Goal: Information Seeking & Learning: Learn about a topic

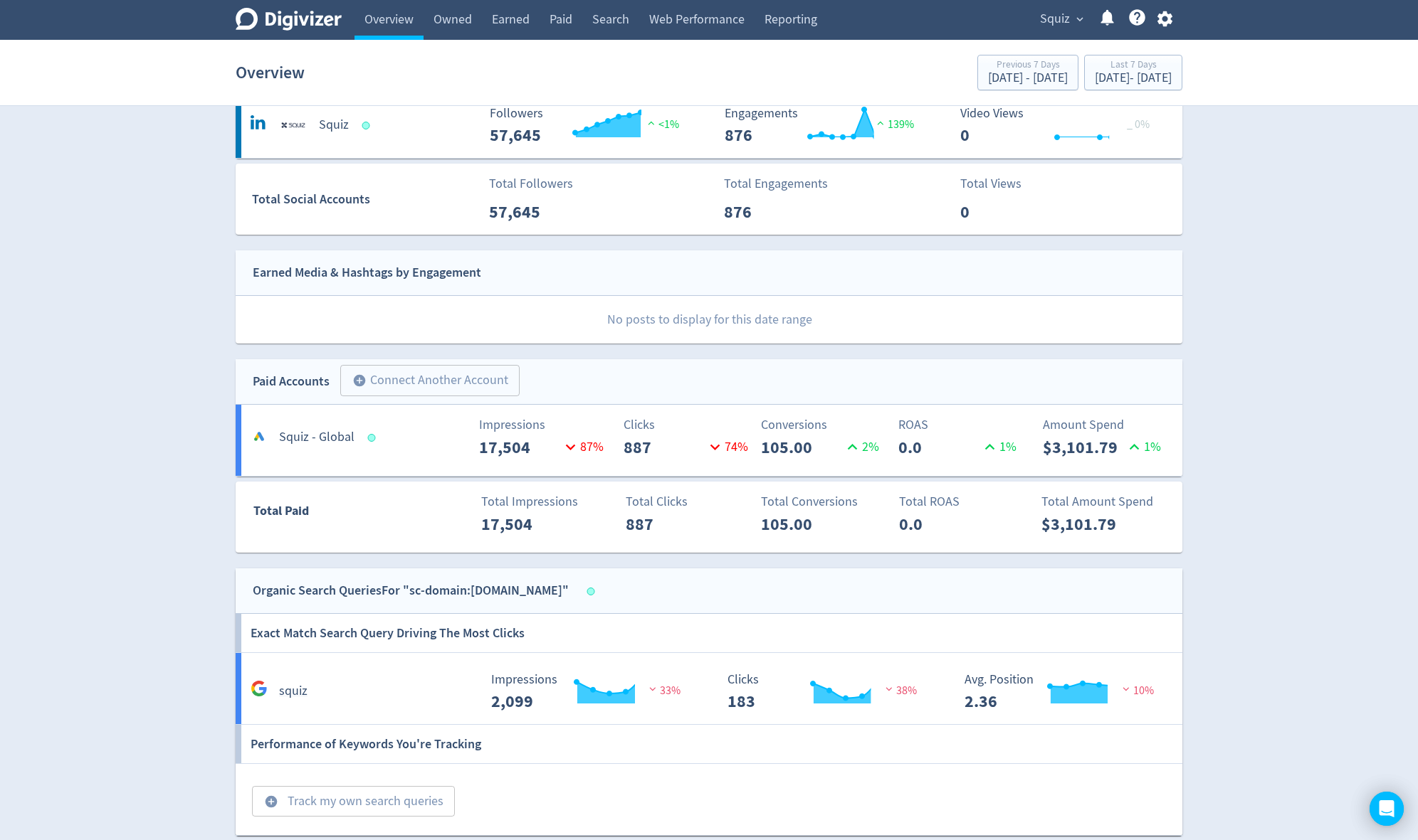
scroll to position [171, 0]
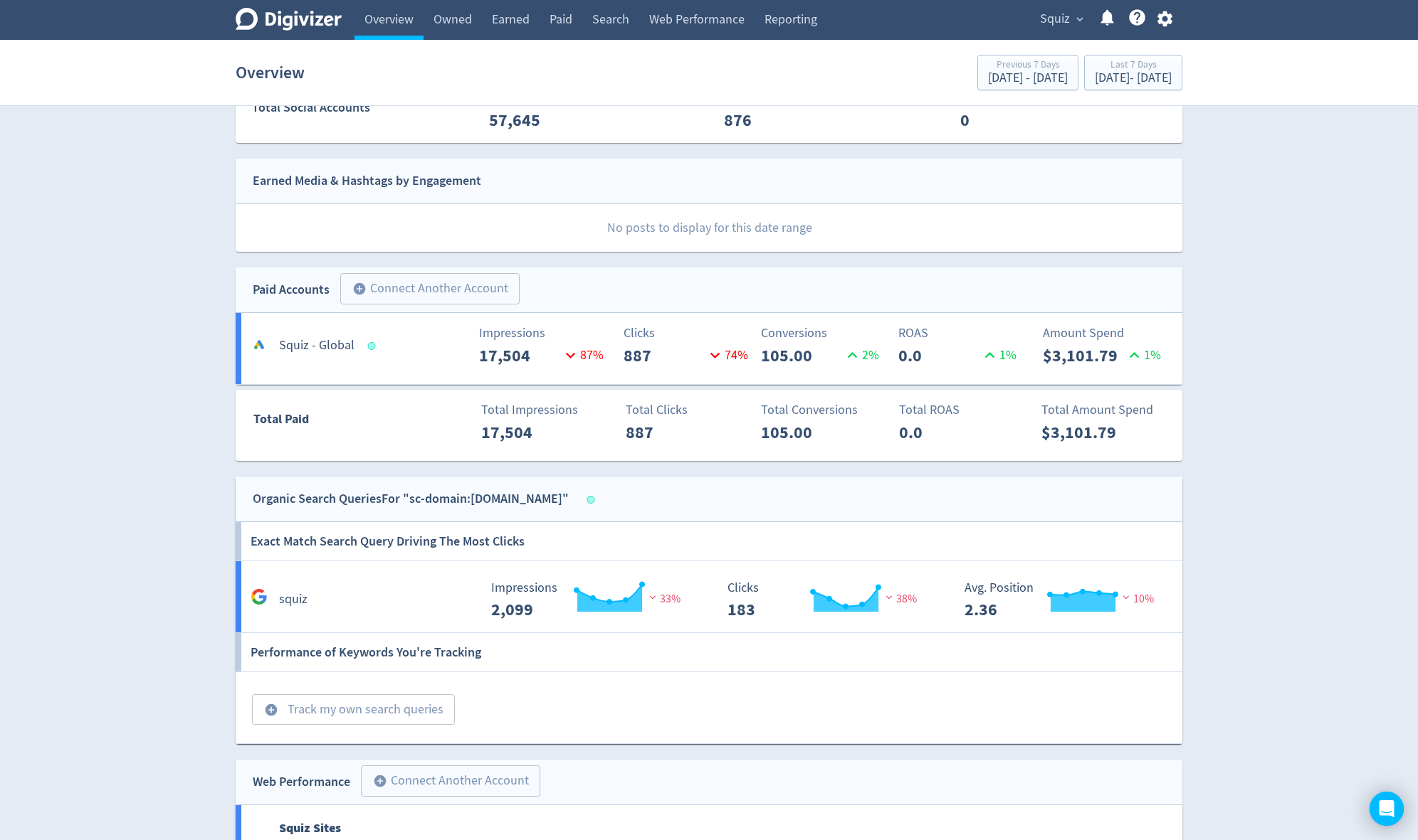
click at [311, 343] on h5 "Squiz - Global" at bounding box center [316, 346] width 75 height 17
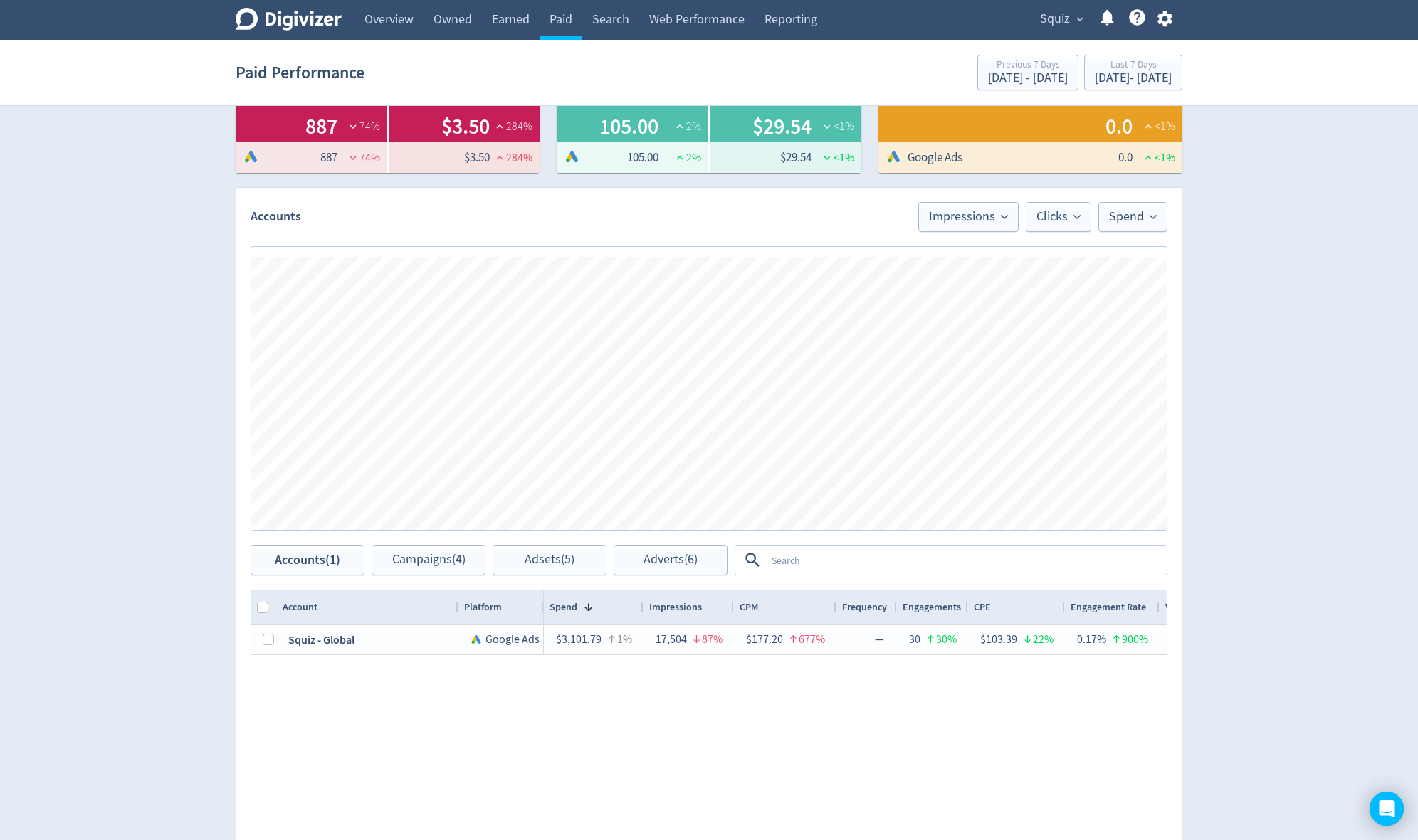
scroll to position [285, 0]
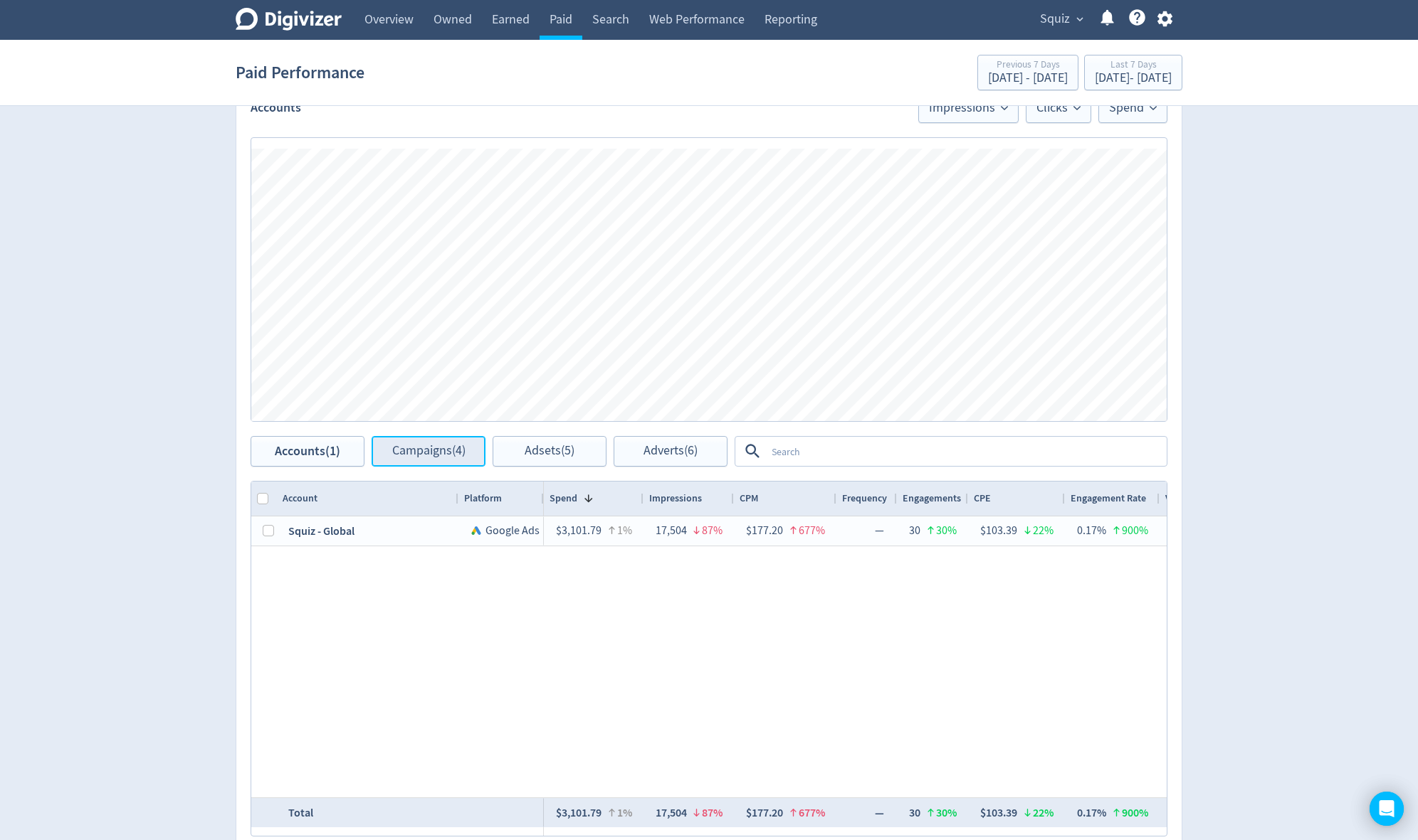
click at [418, 455] on span "Campaigns (4)" at bounding box center [429, 452] width 73 height 14
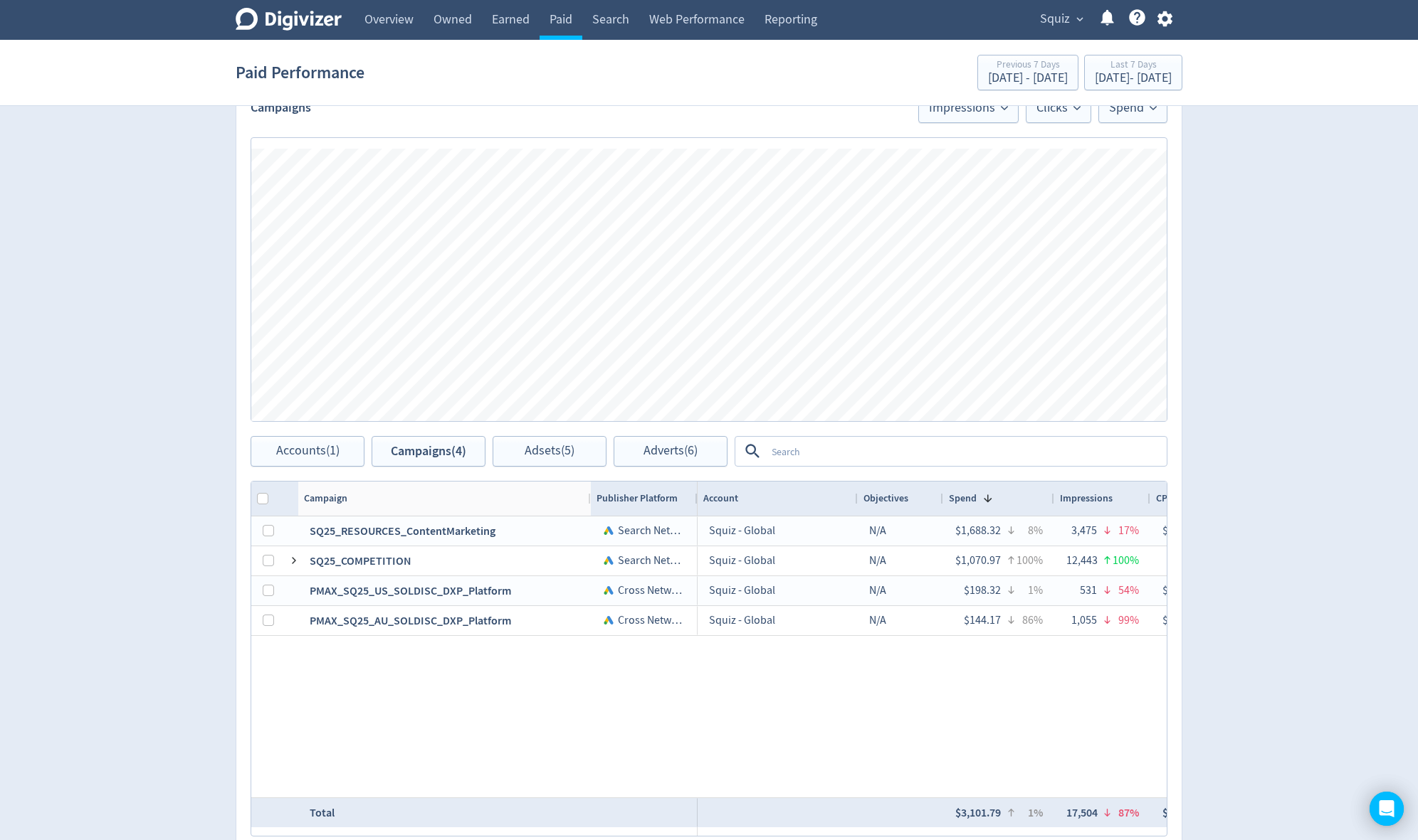
drag, startPoint x: 457, startPoint y: 499, endPoint x: 589, endPoint y: 497, distance: 132.0
click at [589, 497] on div at bounding box center [590, 498] width 5 height 34
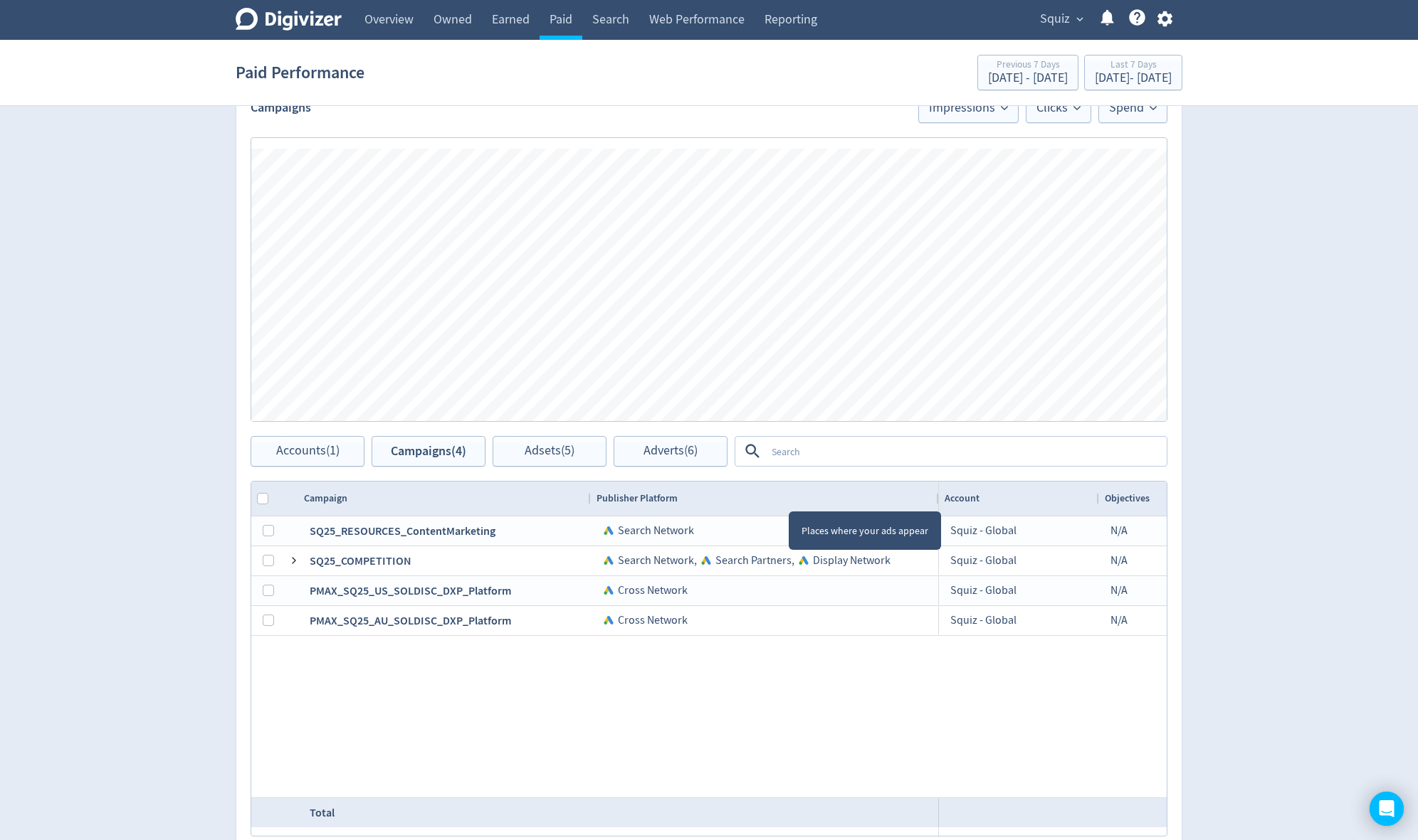
drag, startPoint x: 696, startPoint y: 495, endPoint x: 936, endPoint y: 506, distance: 240.3
click at [936, 506] on div at bounding box center [937, 498] width 5 height 34
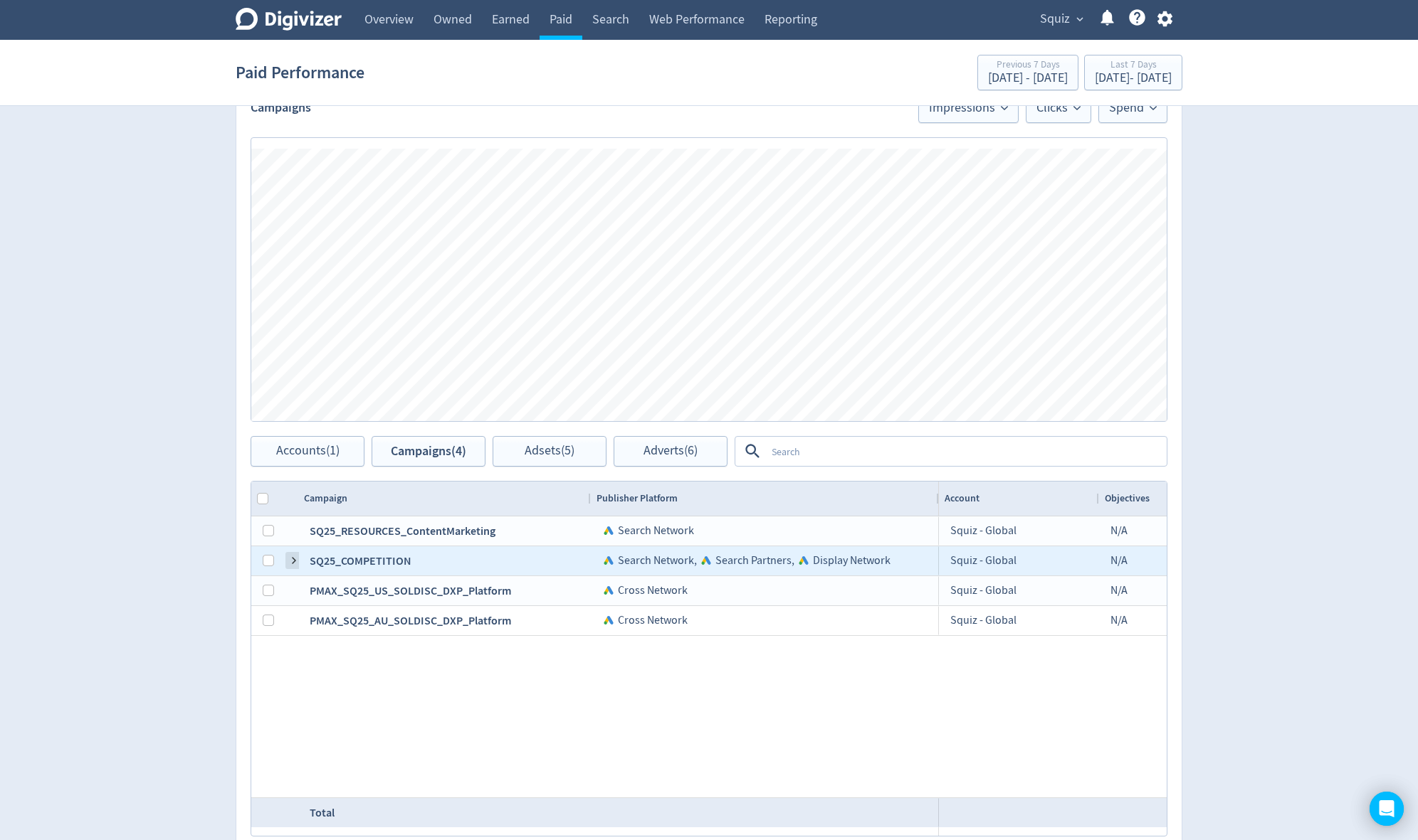
click at [293, 563] on span at bounding box center [293, 561] width 11 height 11
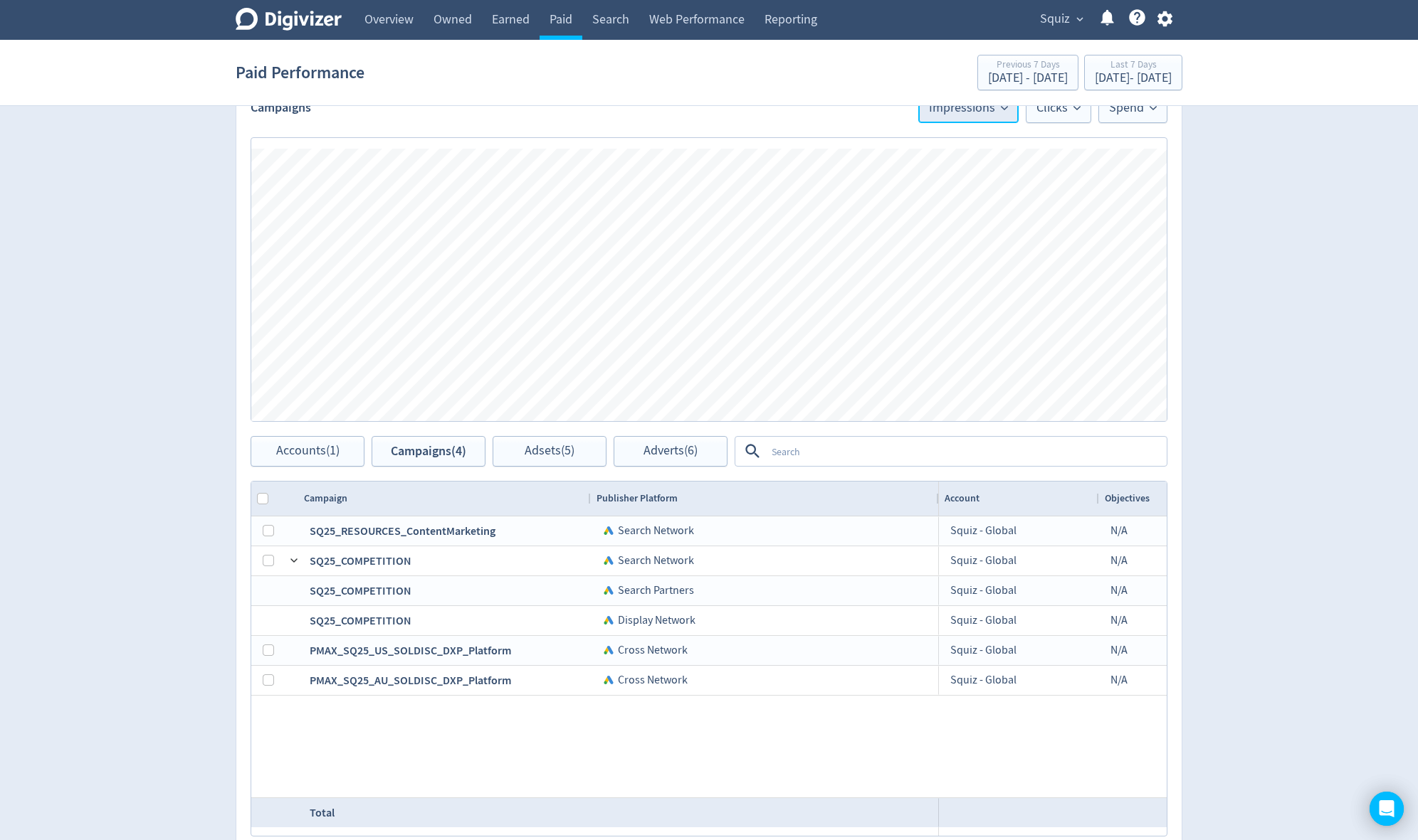
click at [987, 113] on span "Impressions" at bounding box center [968, 108] width 79 height 13
click at [925, 145] on li "Spend" at bounding box center [949, 132] width 136 height 33
click at [1068, 106] on span "Clicks" at bounding box center [1058, 108] width 44 height 13
click at [1007, 190] on li "Spend" at bounding box center [1022, 189] width 136 height 33
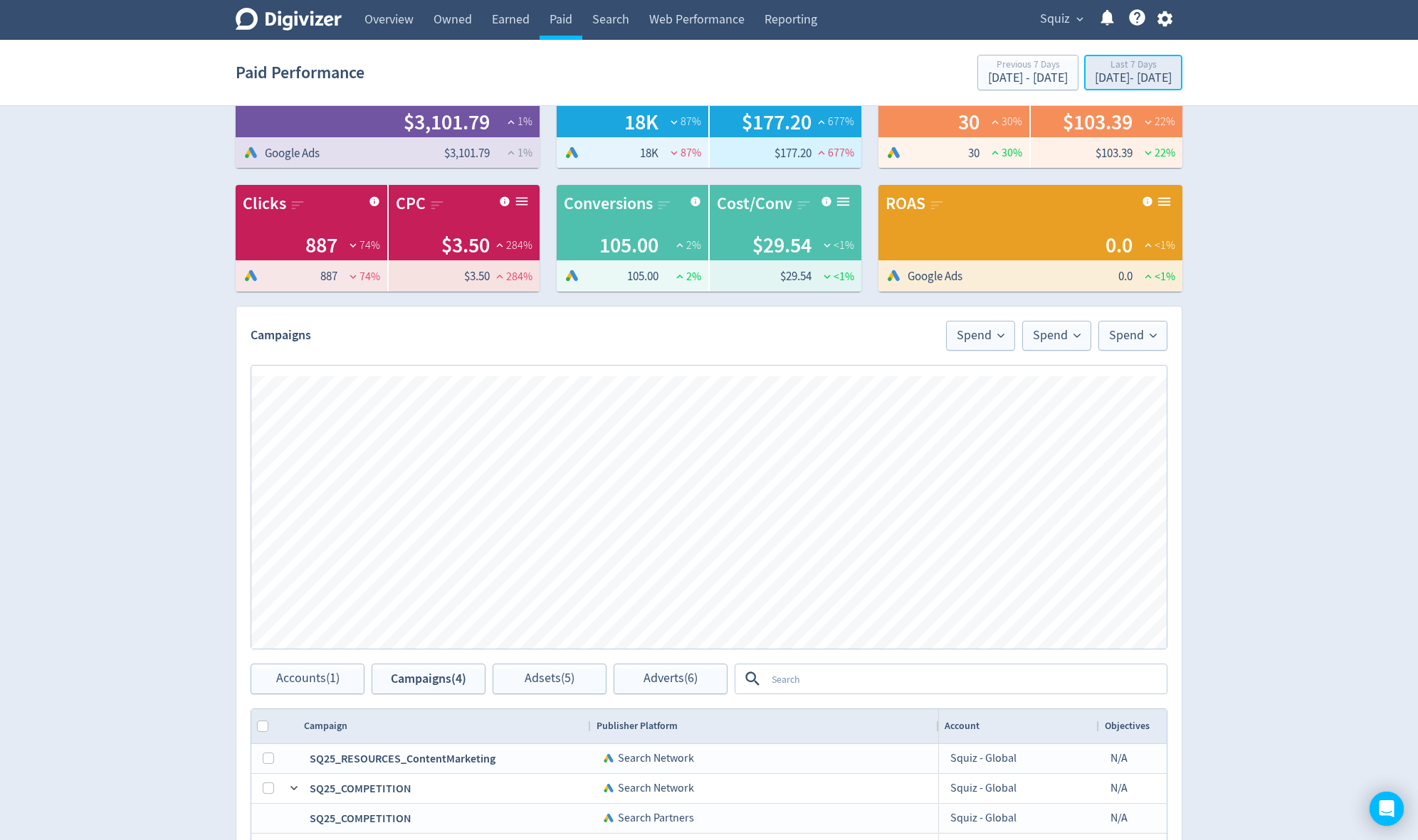
click at [1109, 66] on div "Last 7 Days" at bounding box center [1133, 65] width 77 height 12
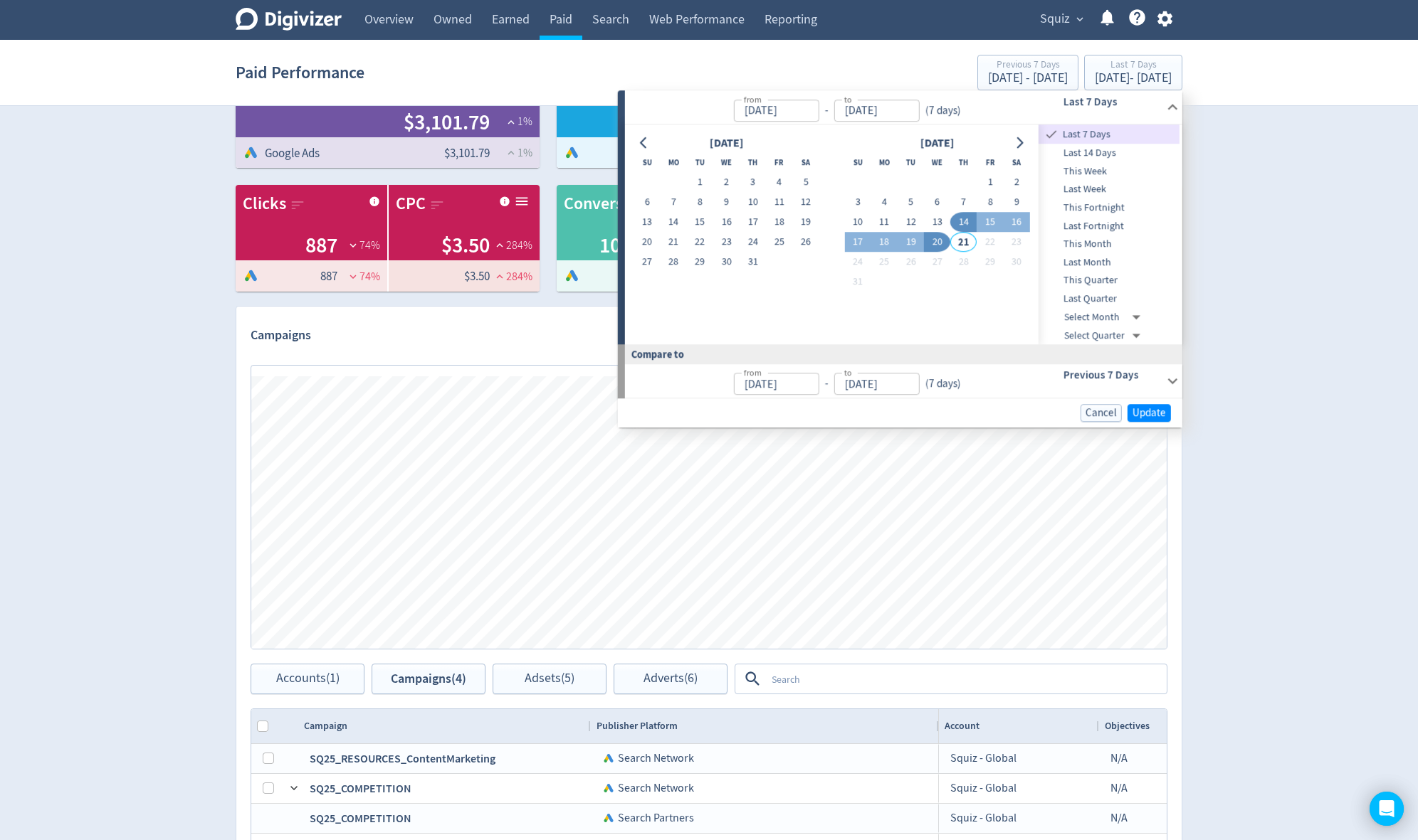
click at [1096, 236] on span "This Month" at bounding box center [1109, 244] width 141 height 16
type input "[DATE]"
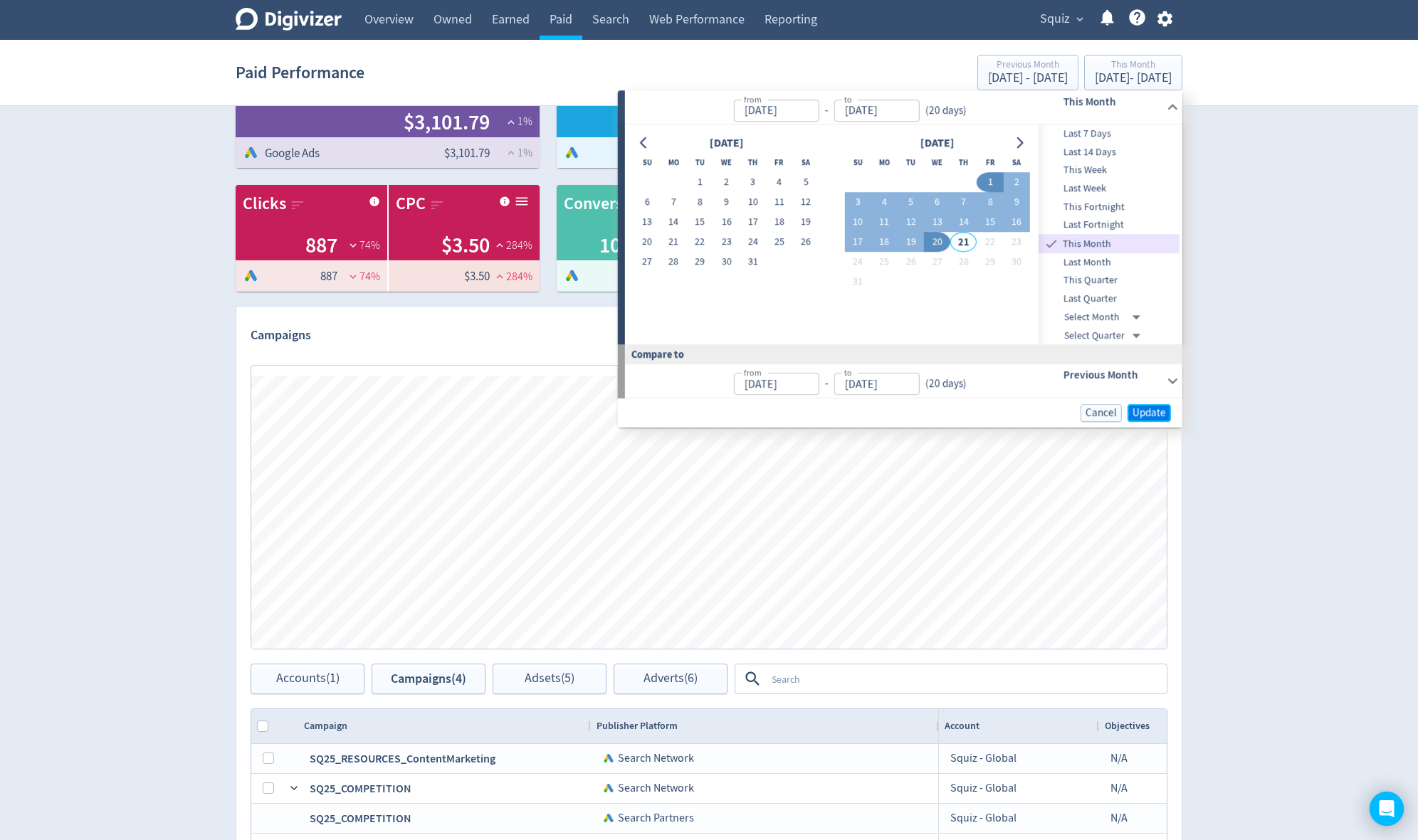
click at [1158, 412] on span "Update" at bounding box center [1149, 413] width 34 height 11
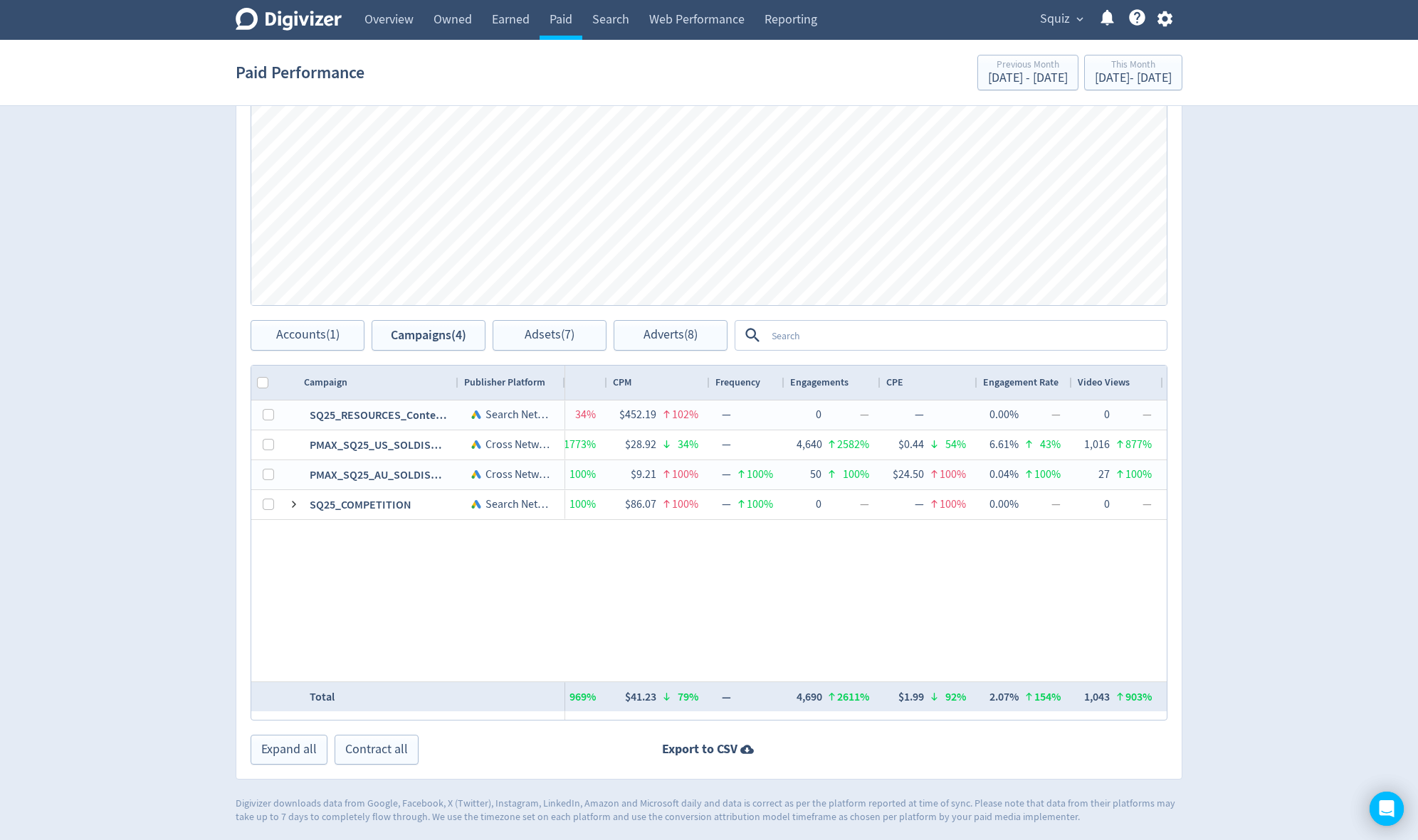
scroll to position [0, 0]
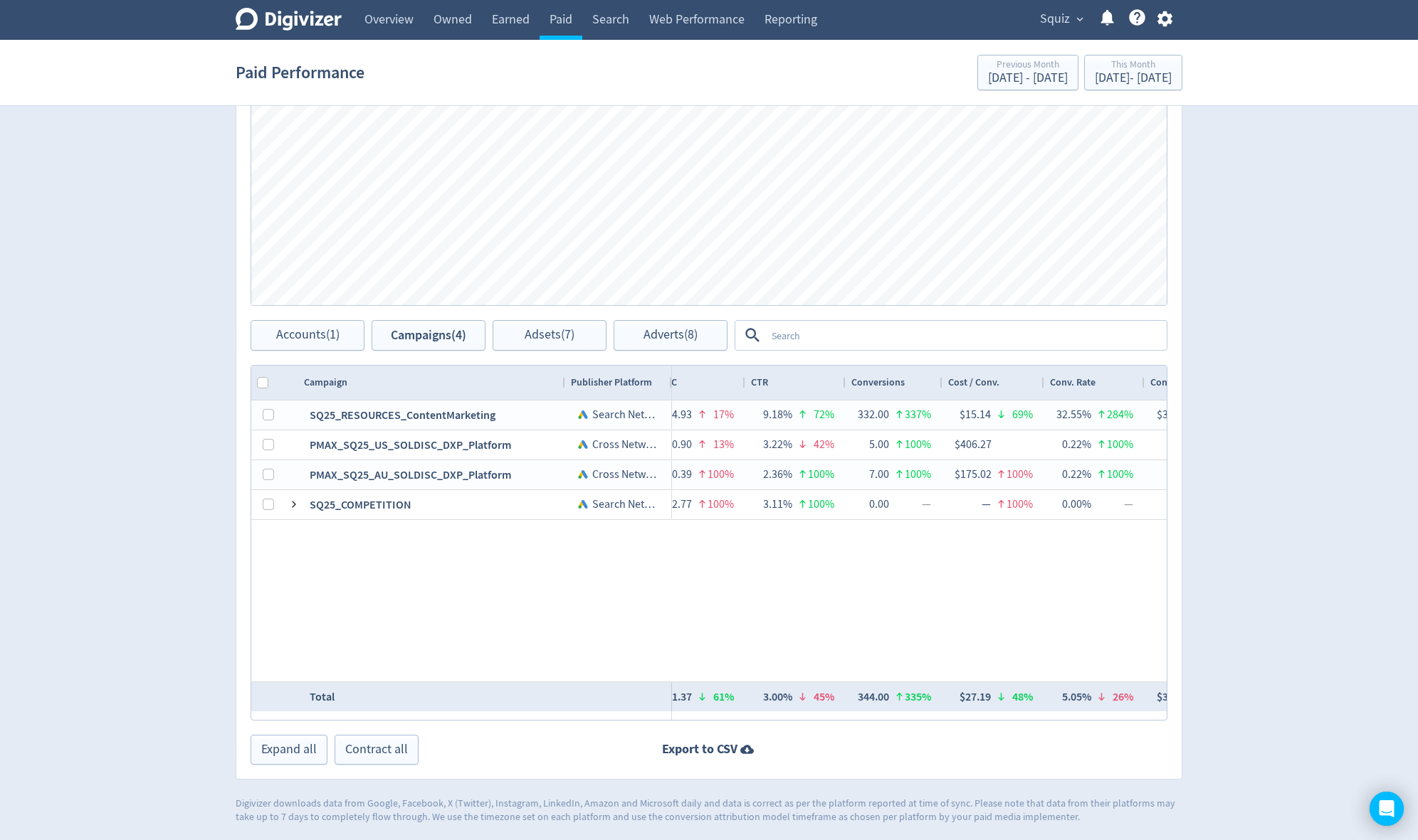
drag, startPoint x: 456, startPoint y: 381, endPoint x: 562, endPoint y: 383, distance: 106.0
click at [562, 383] on div at bounding box center [564, 382] width 5 height 34
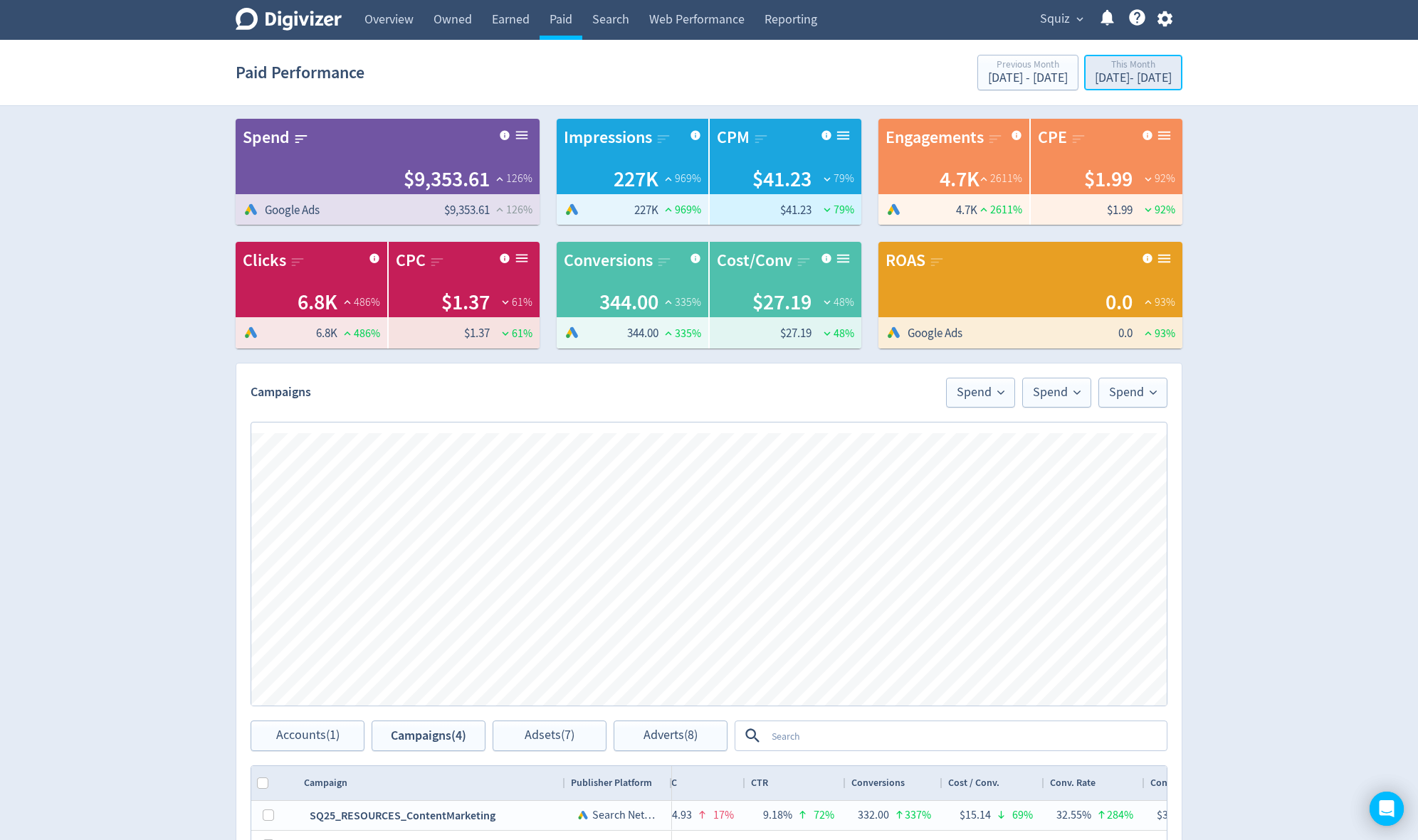
click at [1099, 77] on div "[DATE] - [DATE]" at bounding box center [1133, 78] width 77 height 13
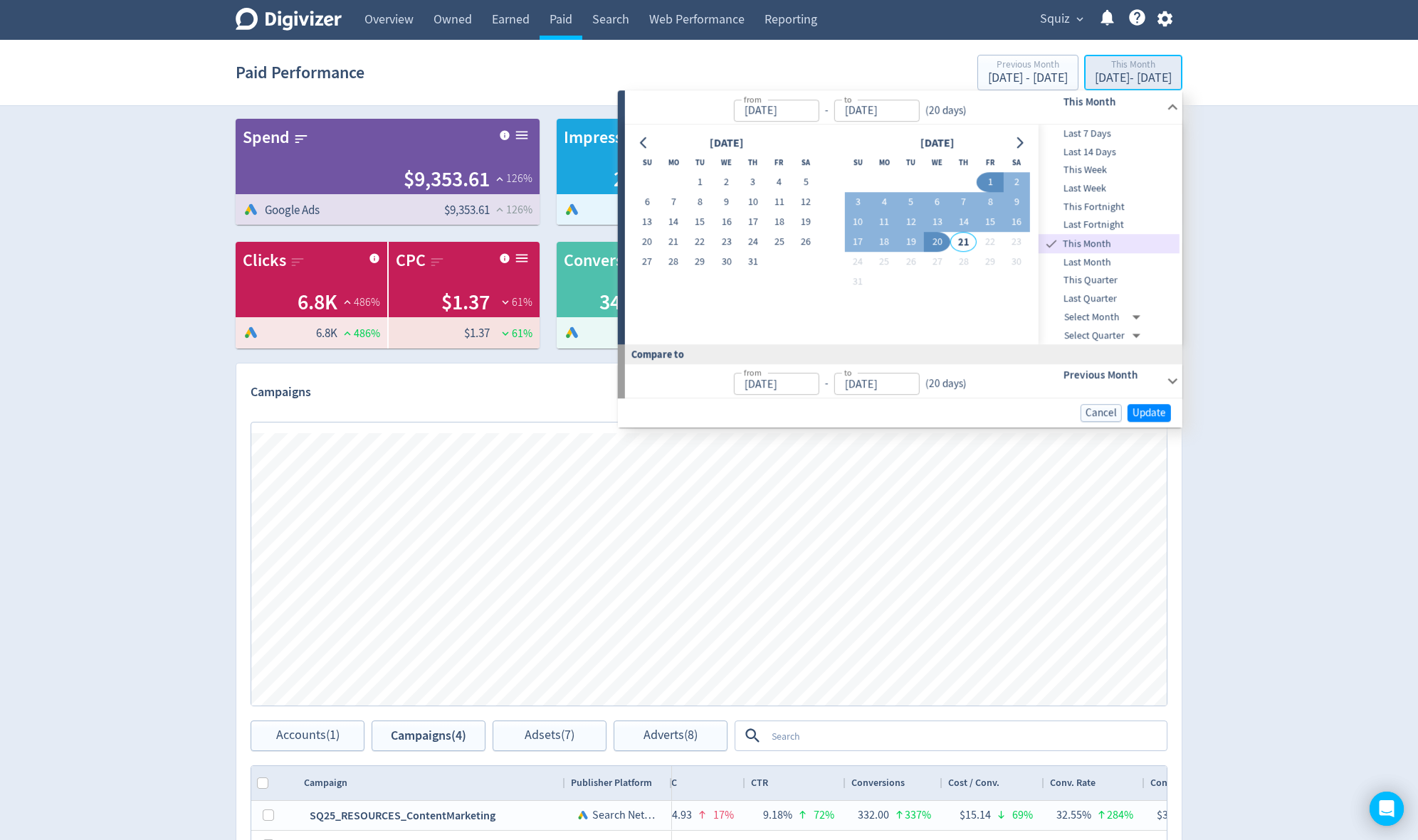
type input "[DATE]"
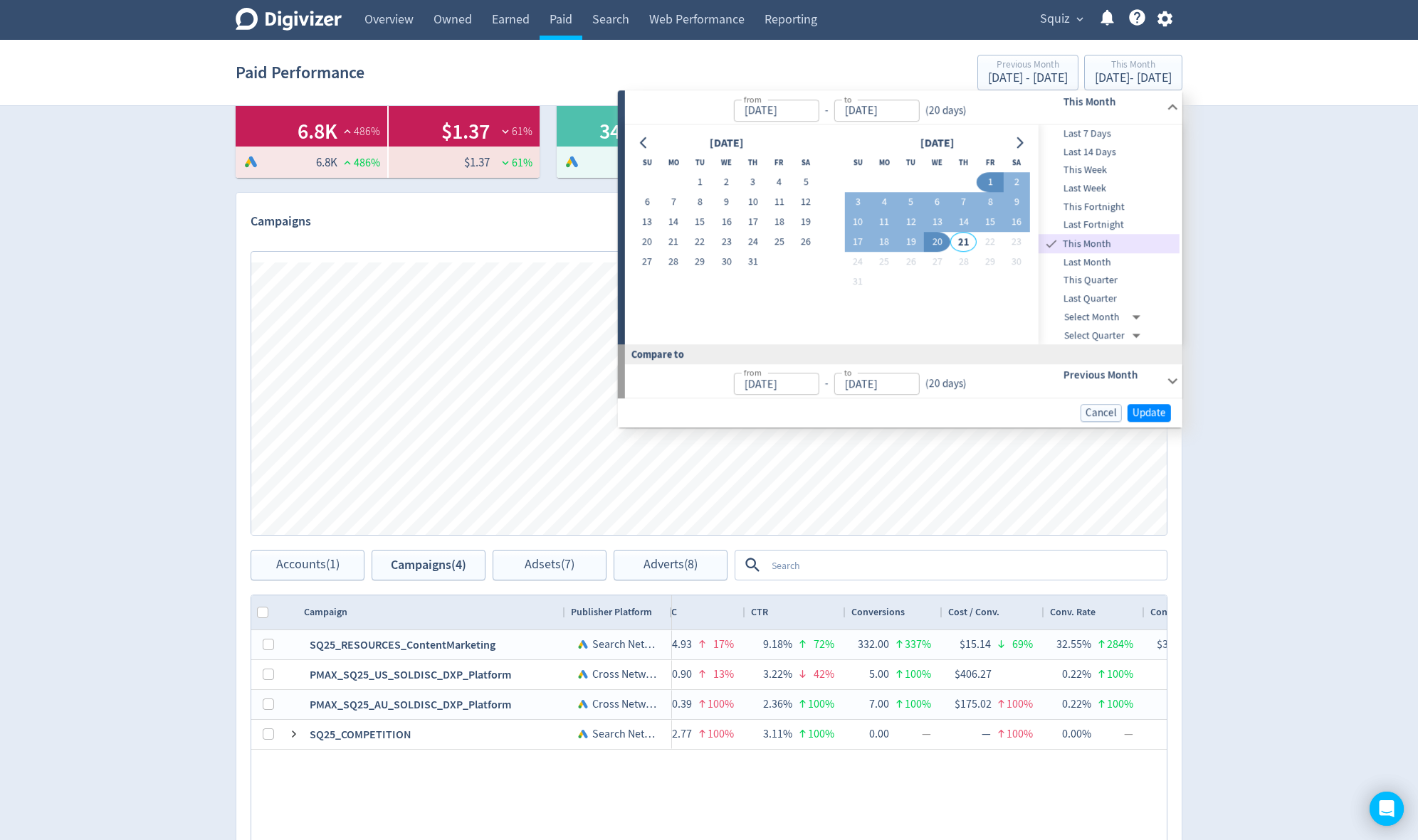
click at [689, 174] on td "1" at bounding box center [699, 183] width 27 height 20
click at [702, 187] on button "1" at bounding box center [699, 183] width 27 height 20
type input "[DATE]"
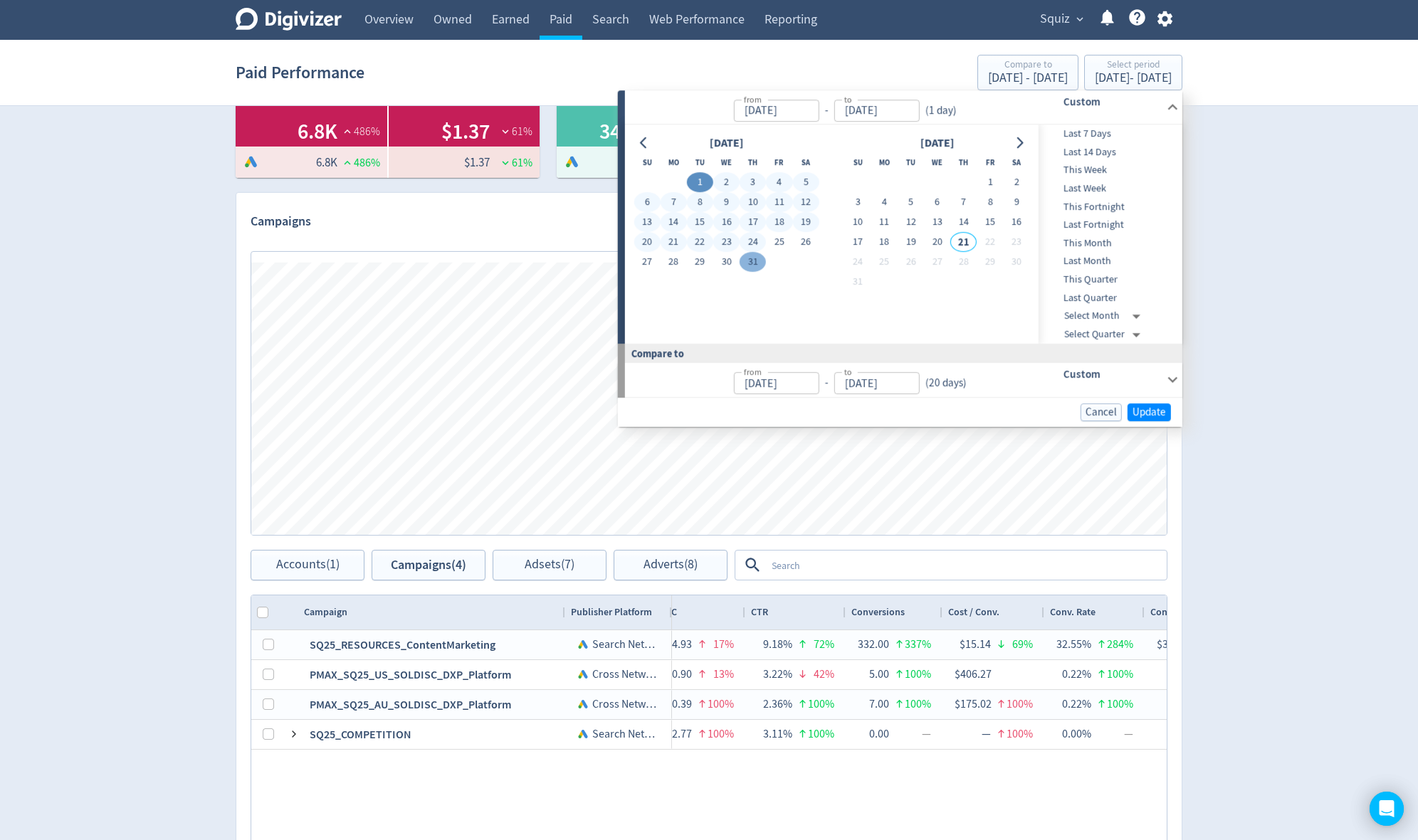
click at [754, 261] on button "31" at bounding box center [753, 263] width 27 height 20
type input "[DATE]"
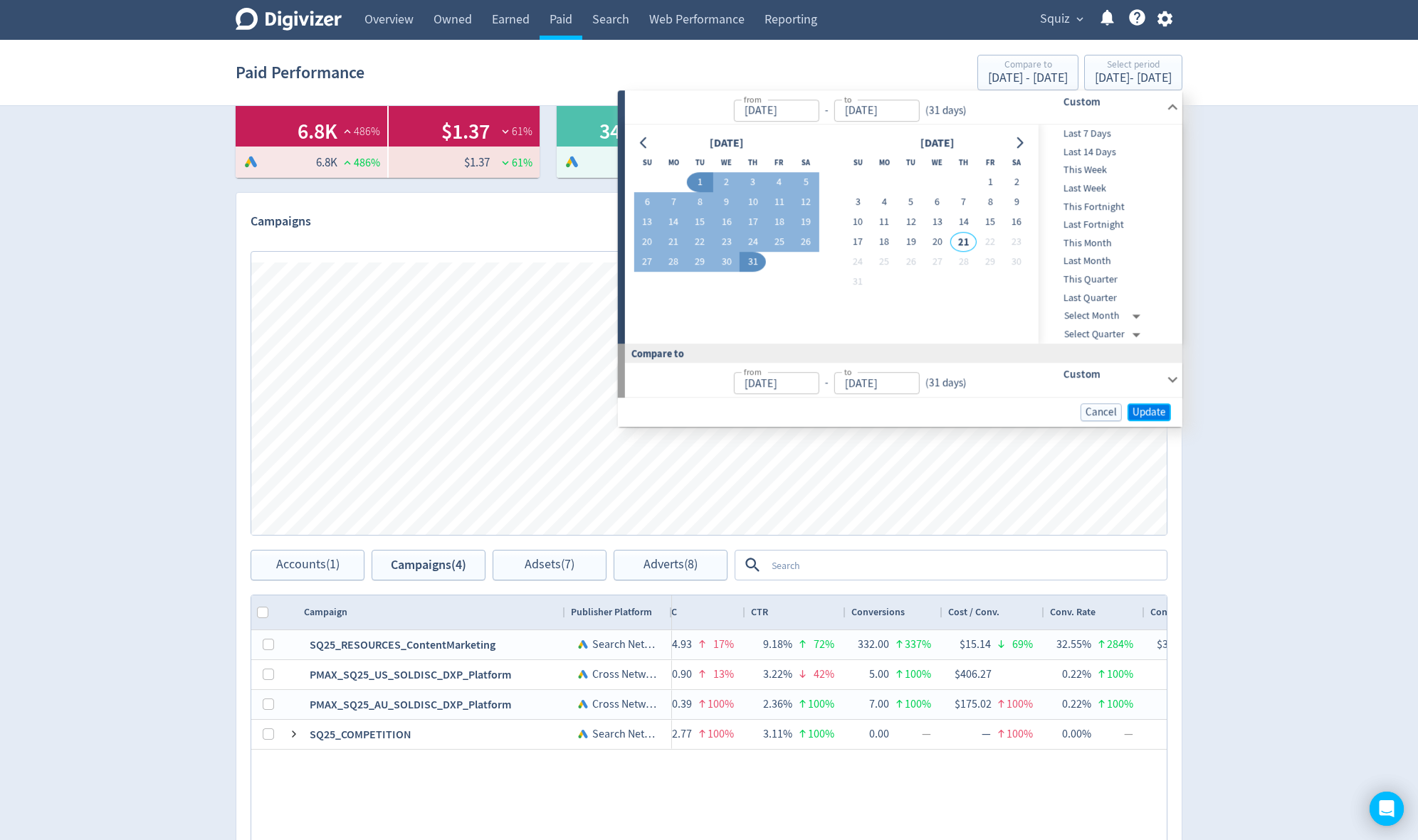
click at [1153, 416] on span "Update" at bounding box center [1149, 412] width 34 height 11
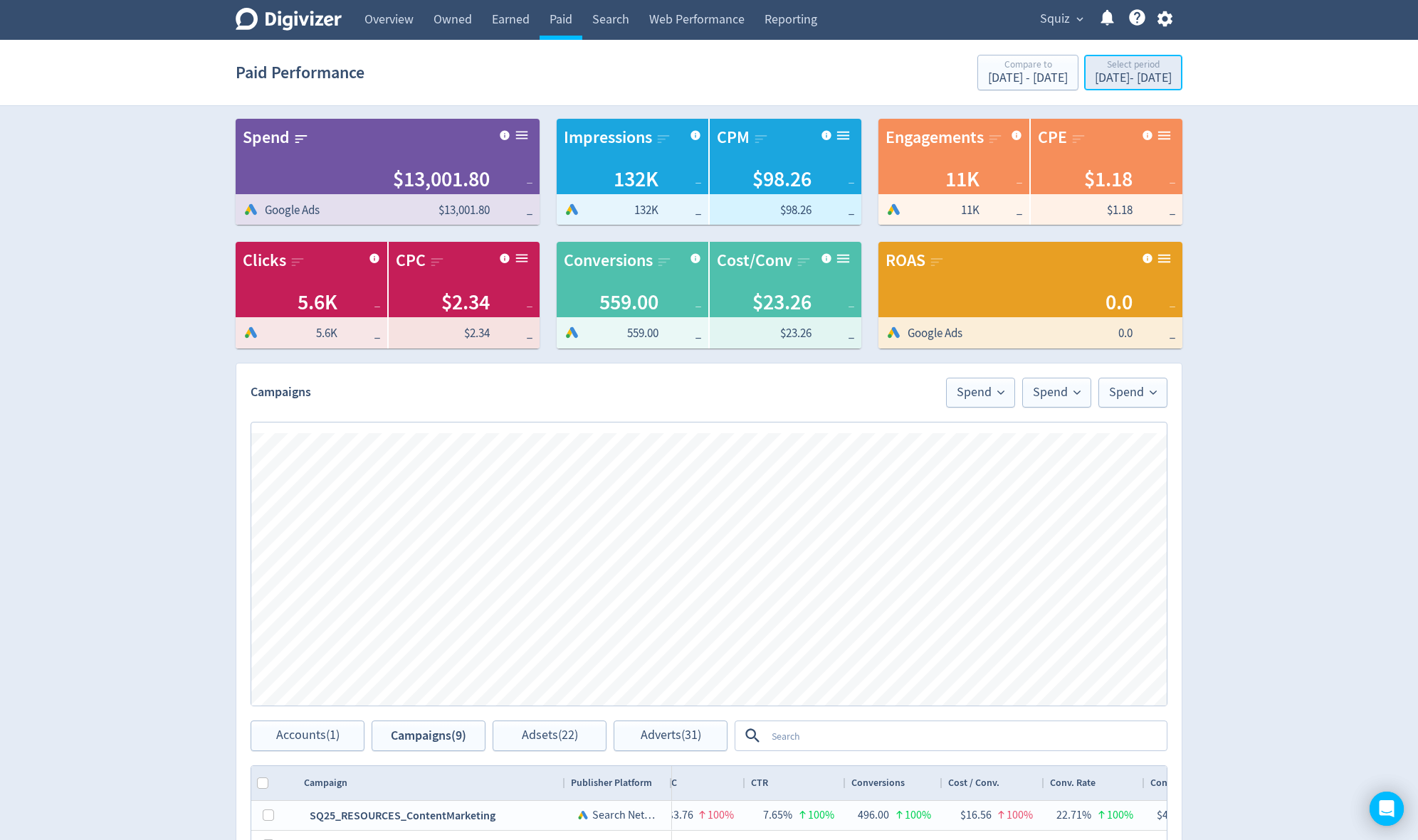
click at [1098, 74] on div "[DATE] - [DATE]" at bounding box center [1133, 78] width 77 height 13
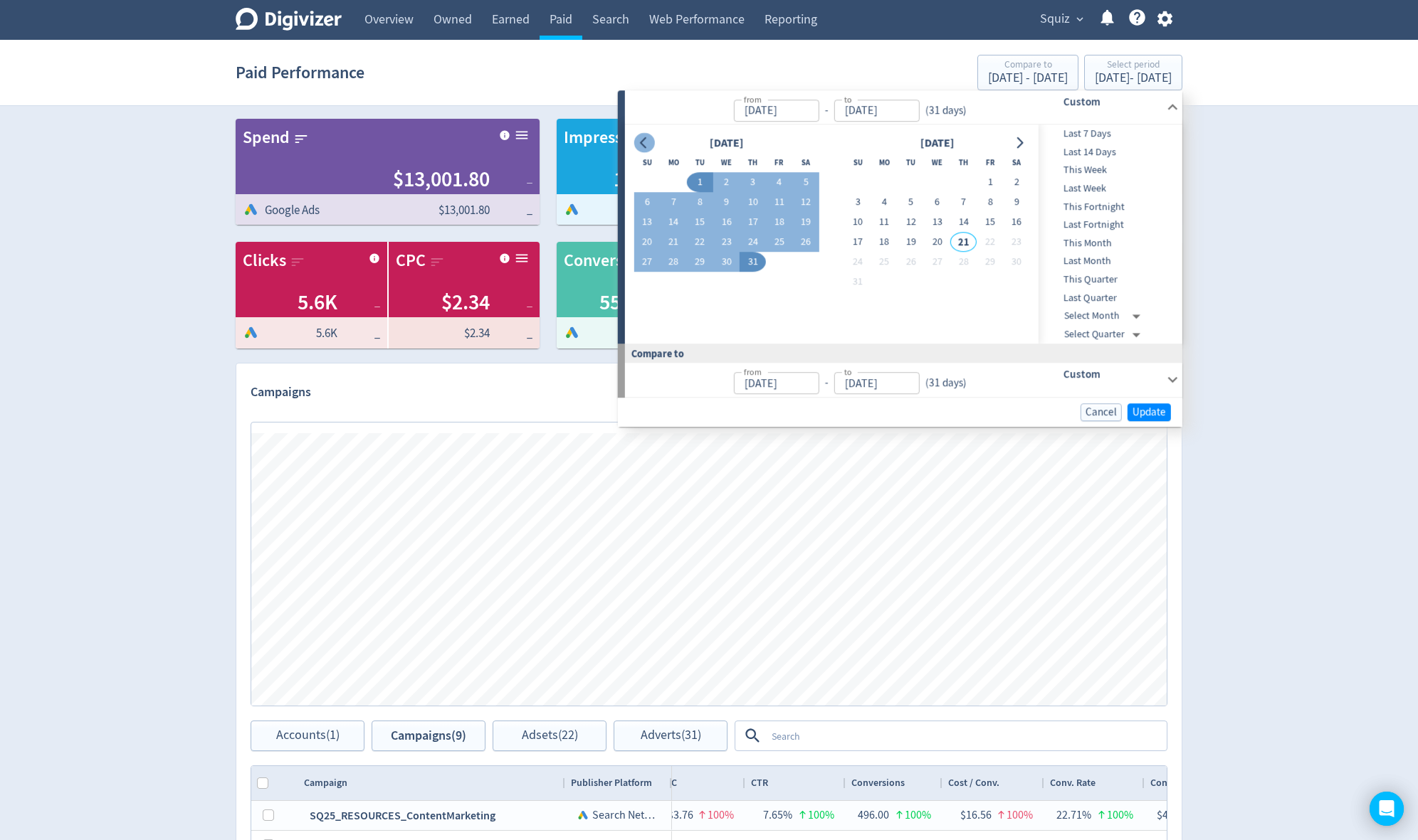
click at [643, 145] on icon "Go to previous month" at bounding box center [643, 142] width 6 height 11
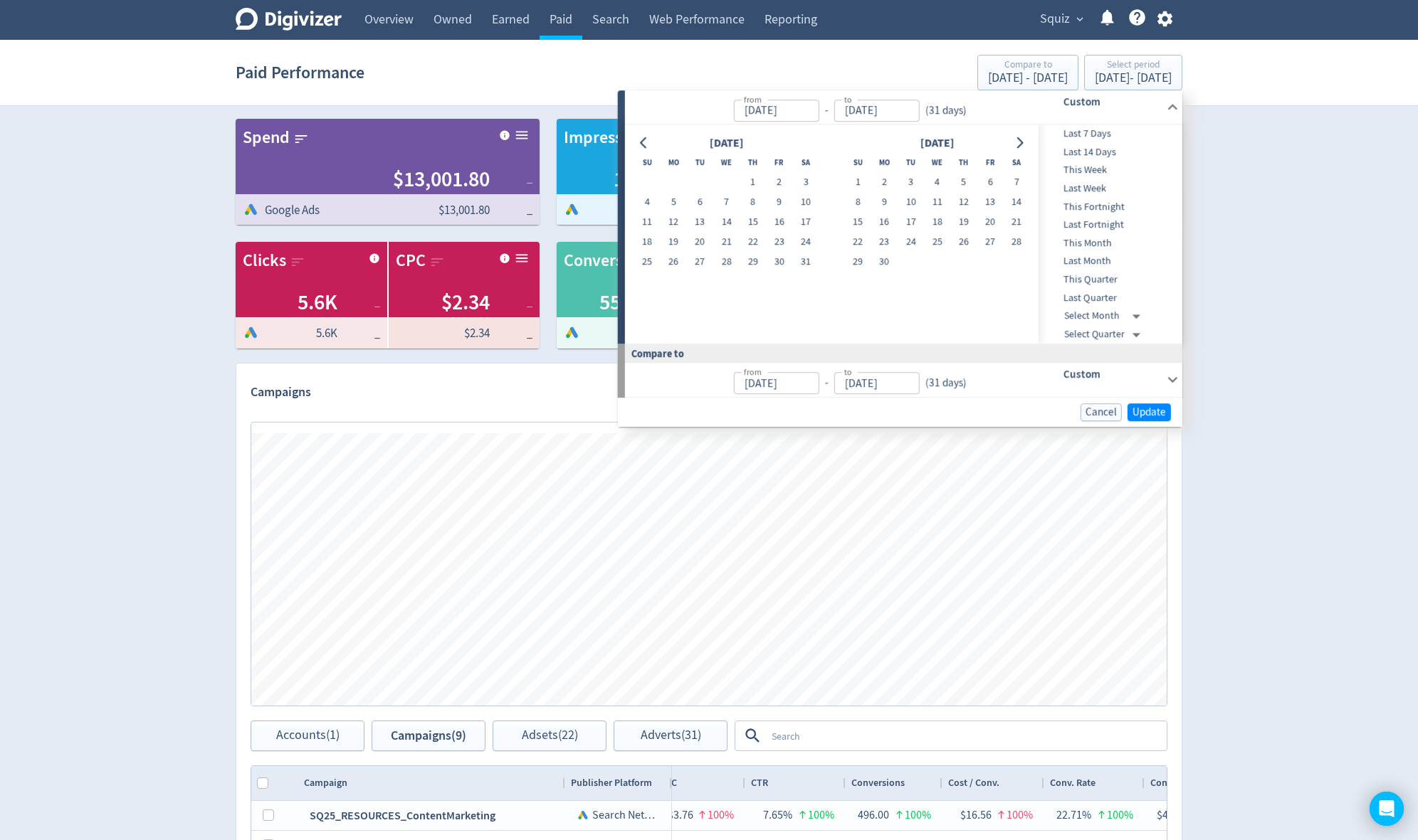
click at [738, 181] on td at bounding box center [726, 183] width 27 height 20
click at [752, 180] on button "1" at bounding box center [753, 183] width 27 height 20
type input "[DATE]"
click at [1023, 149] on button "Go to next month" at bounding box center [1019, 143] width 21 height 20
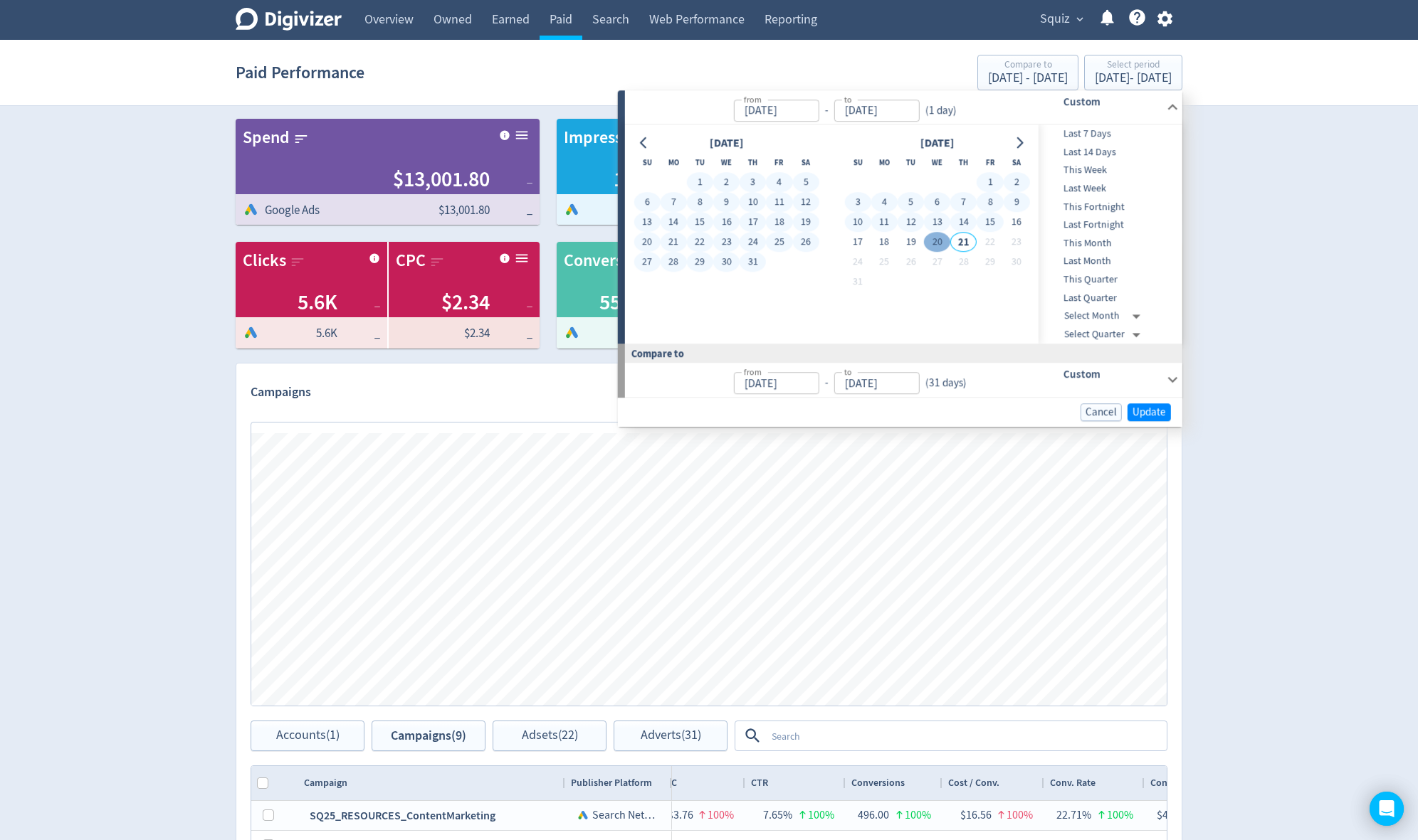
click at [937, 242] on button "20" at bounding box center [937, 242] width 27 height 20
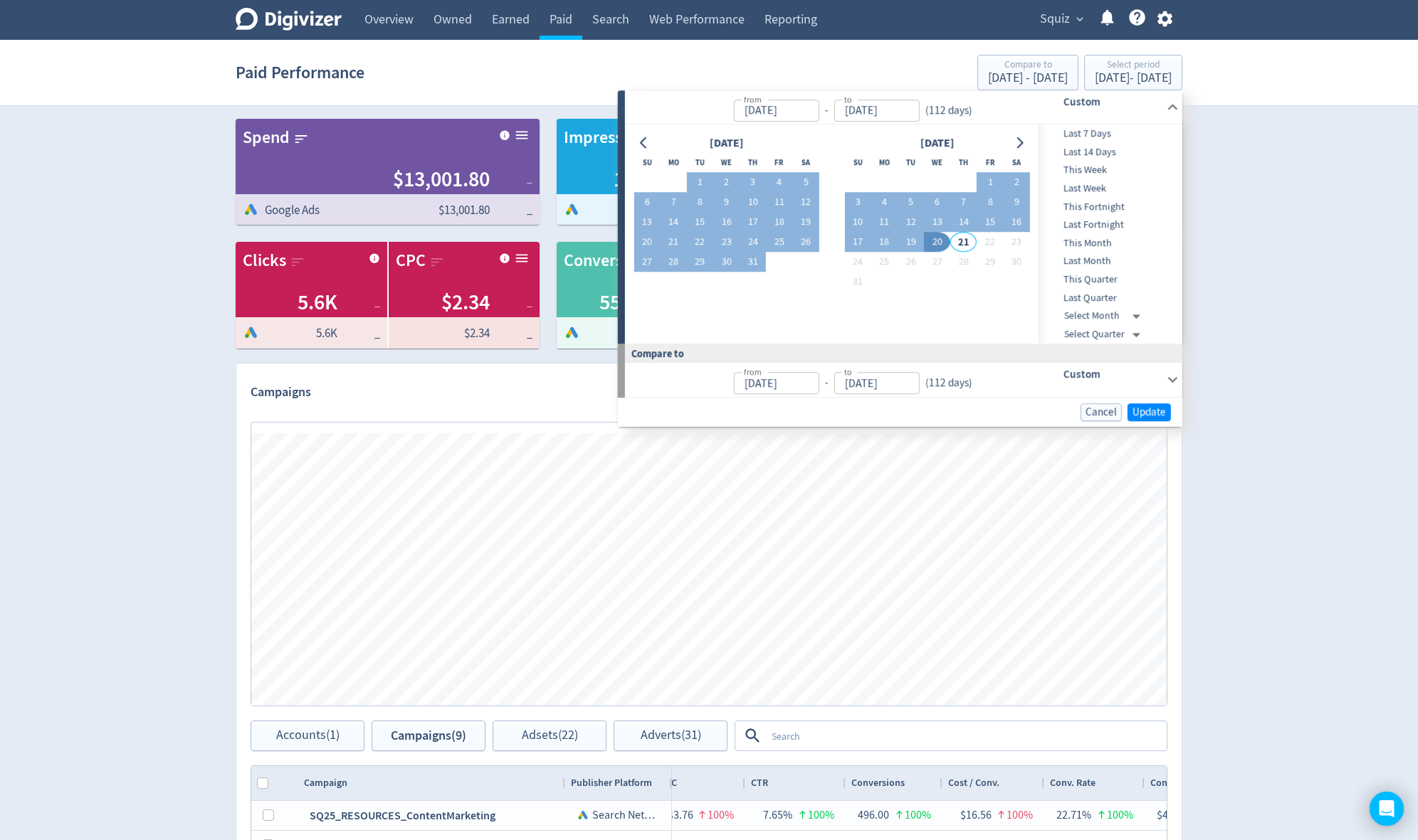
type input "[DATE]"
click at [1151, 416] on span "Update" at bounding box center [1149, 412] width 34 height 11
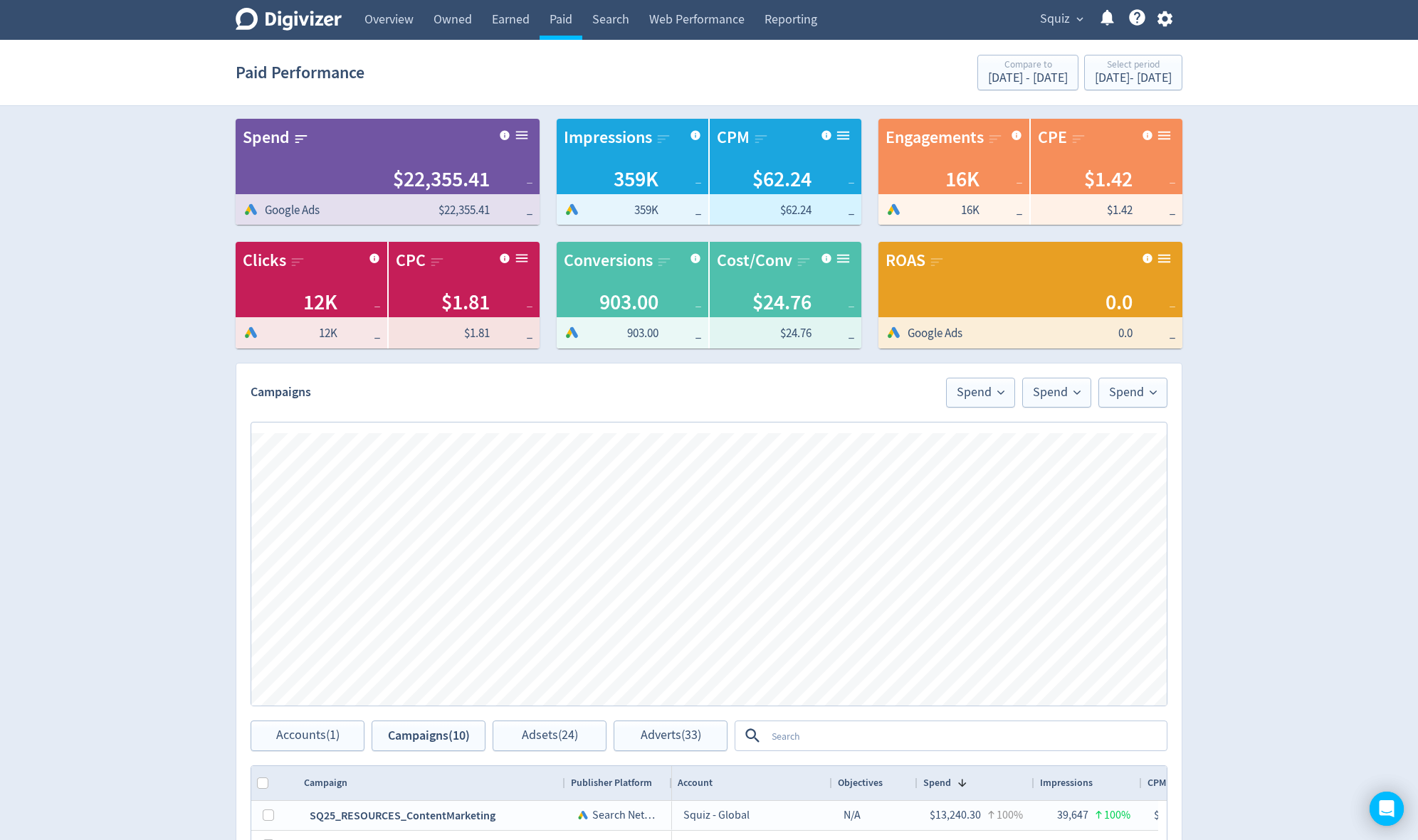
scroll to position [0, 1325]
click at [1105, 70] on div "Select period" at bounding box center [1133, 65] width 77 height 12
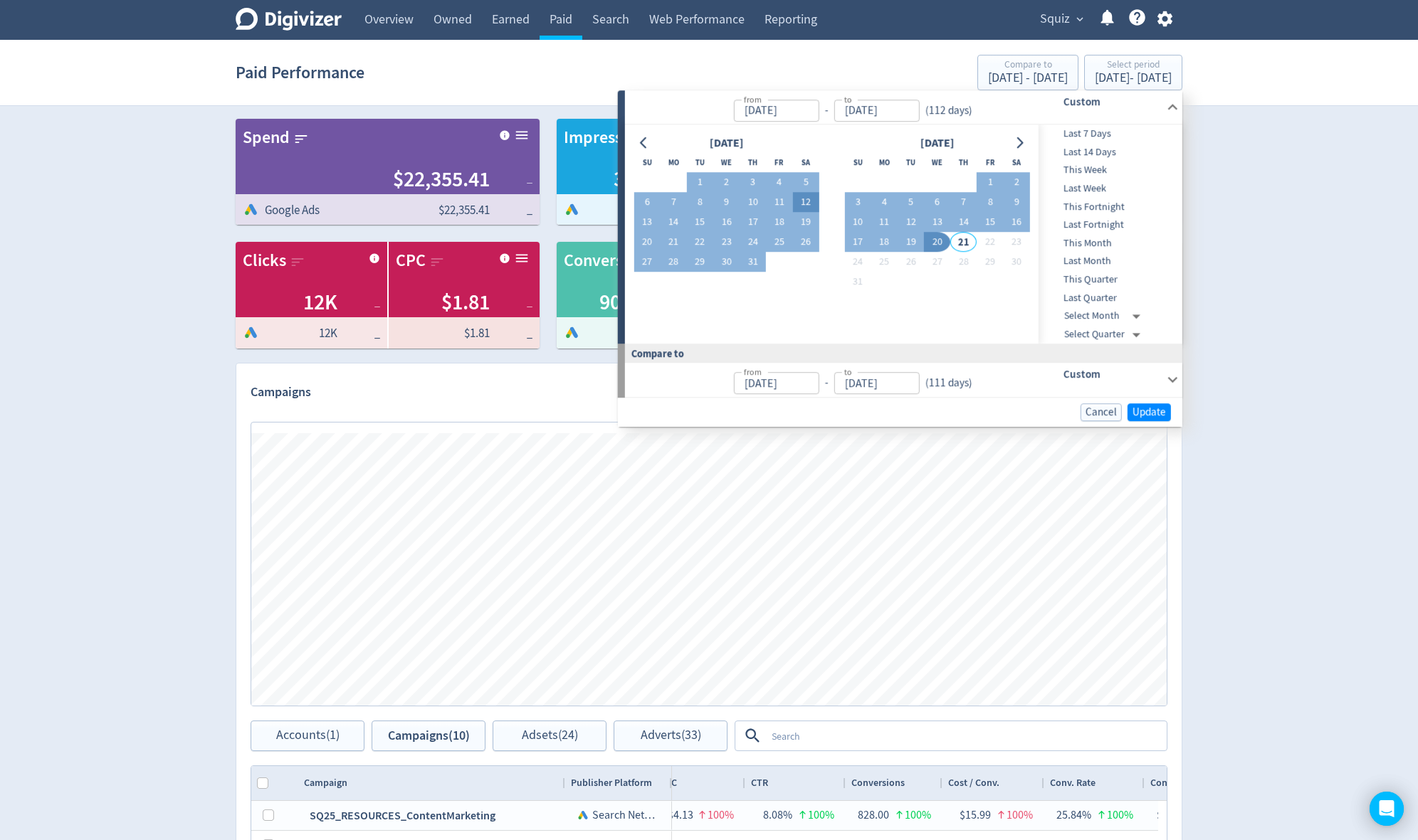
click at [795, 204] on button "12" at bounding box center [805, 203] width 27 height 20
type input "[DATE]"
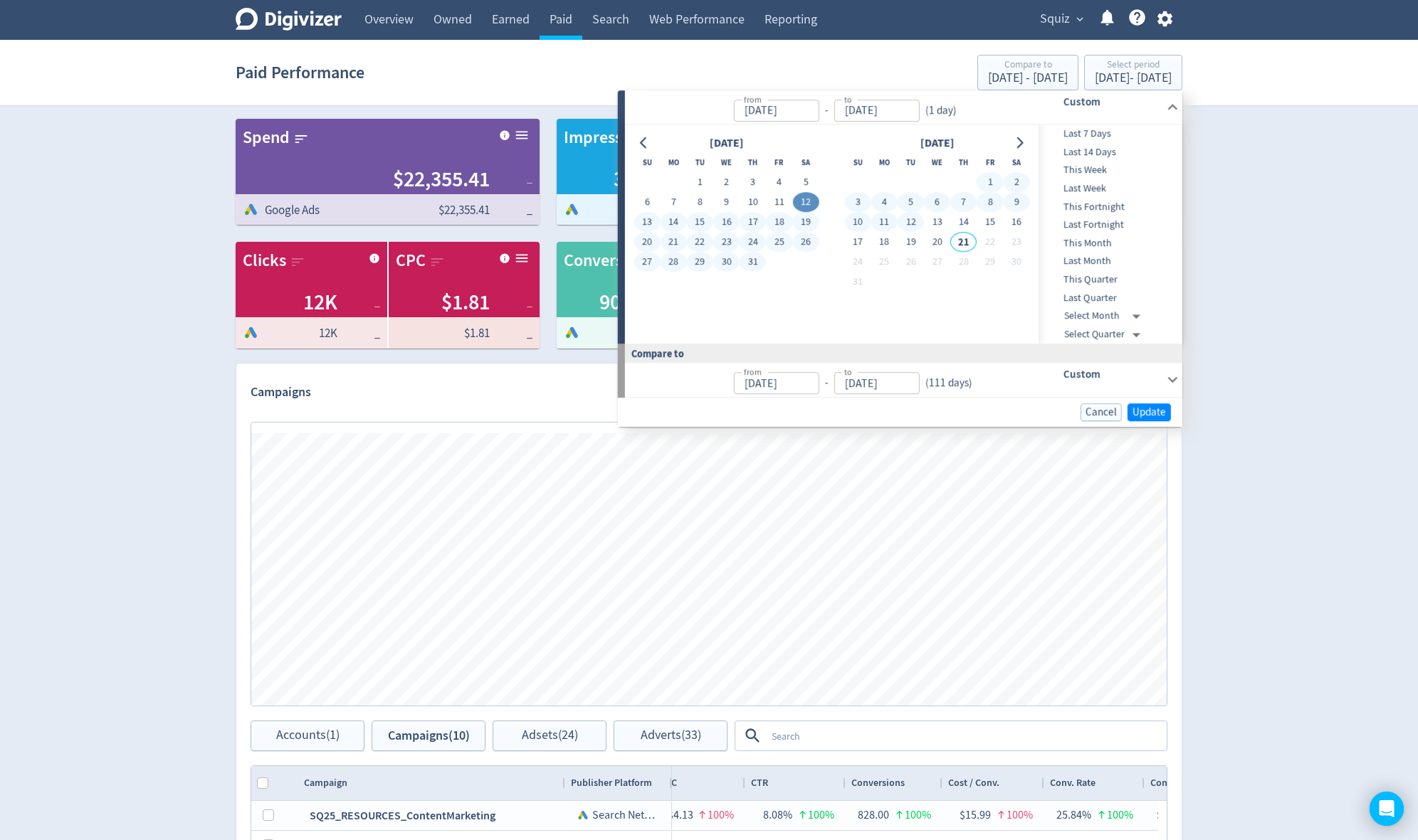
click at [906, 221] on button "12" at bounding box center [911, 222] width 27 height 20
type input "[DATE]"
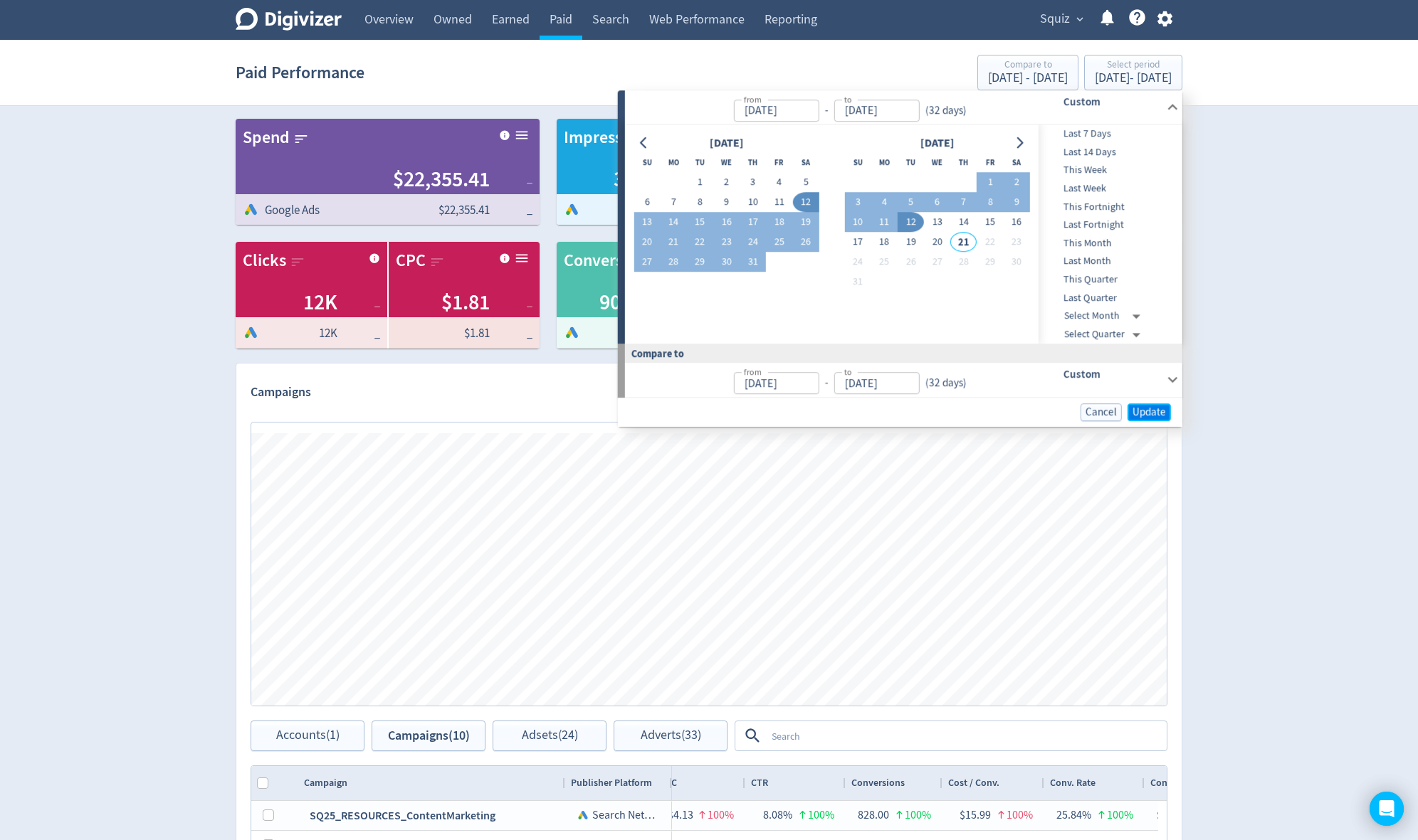
click at [1157, 410] on span "Update" at bounding box center [1149, 412] width 34 height 11
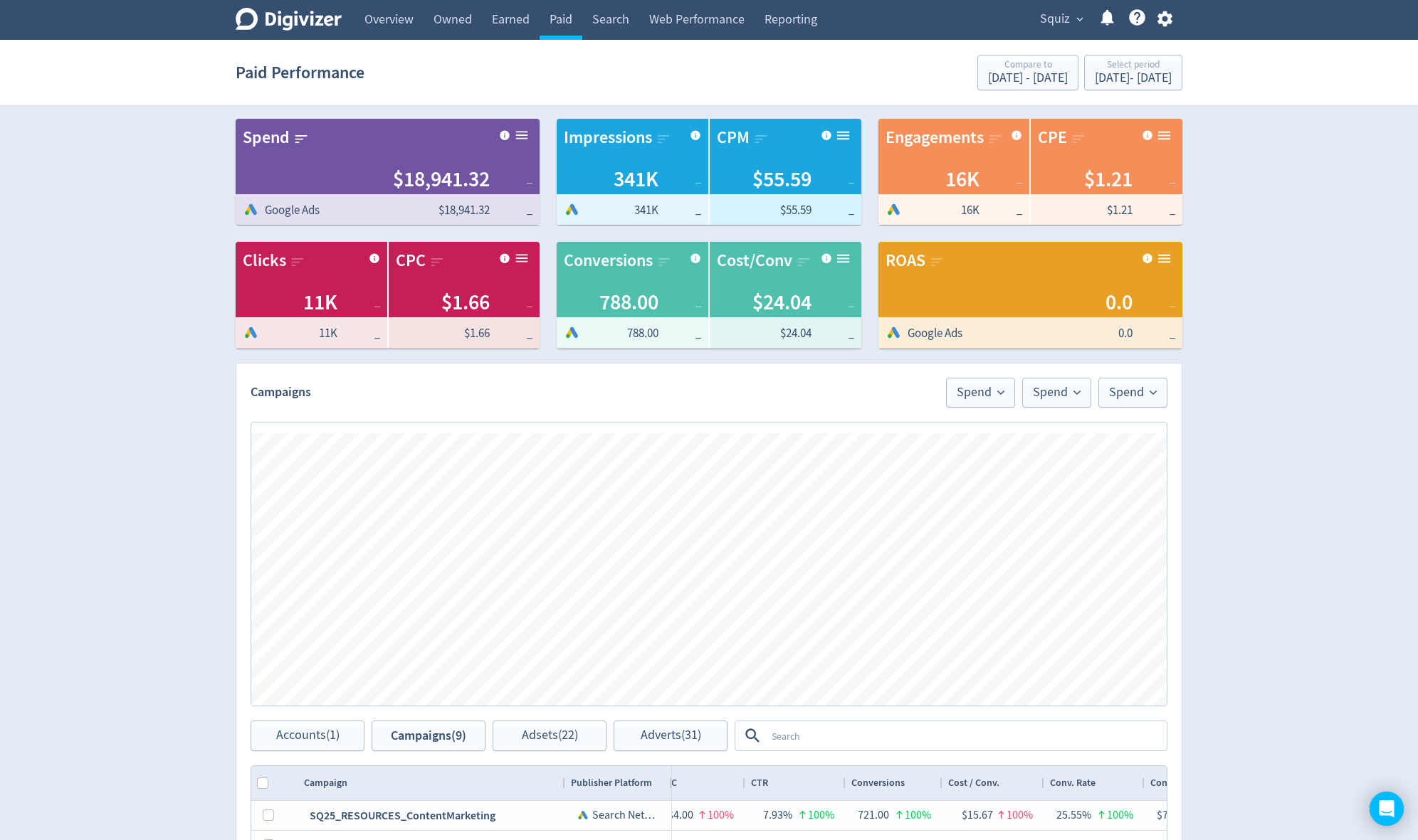
click at [121, 544] on div "Digivizer Logo [PERSON_NAME] Logo Overview Owned Earned Paid Search Web Perform…" at bounding box center [709, 612] width 1418 height 1225
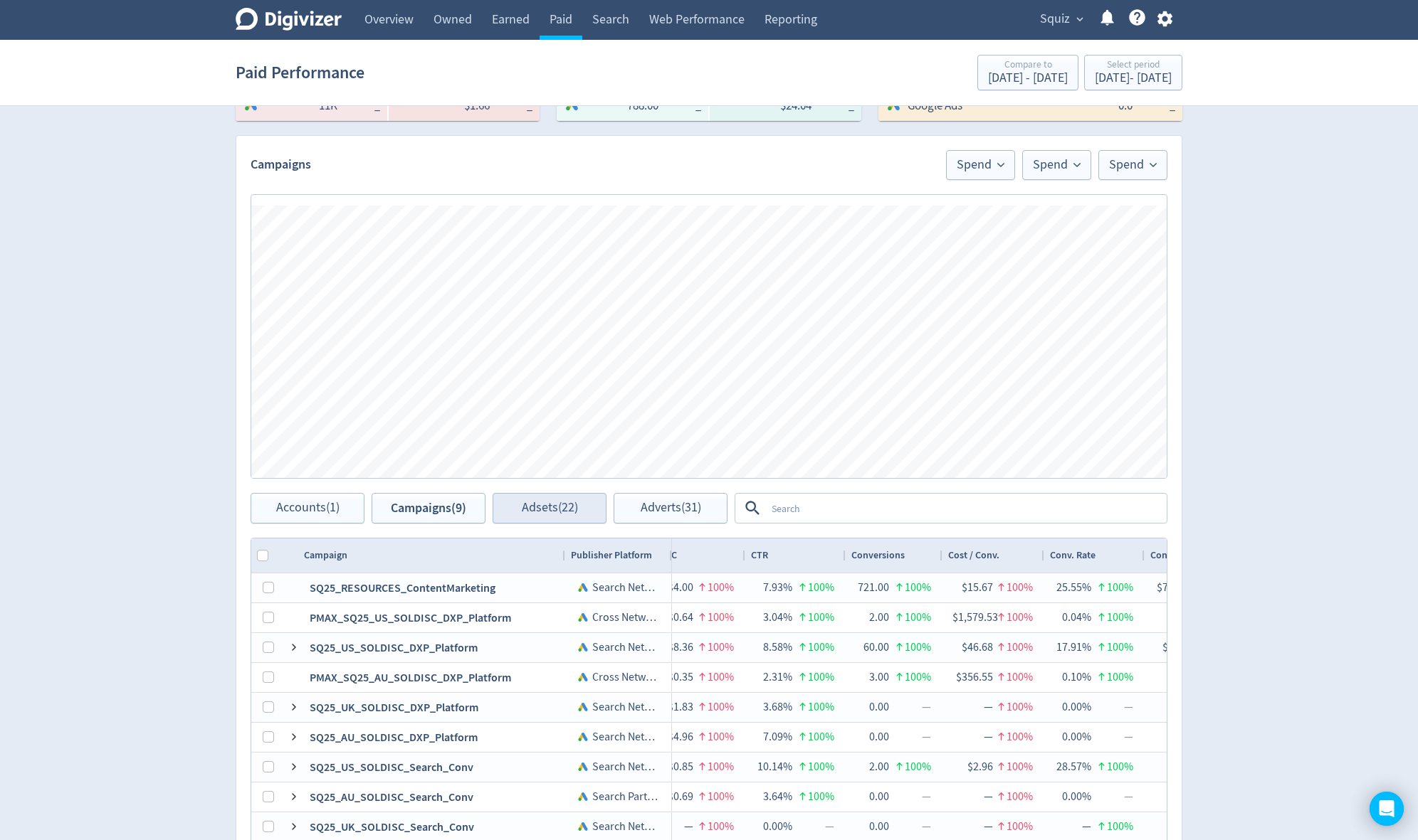
scroll to position [398, 0]
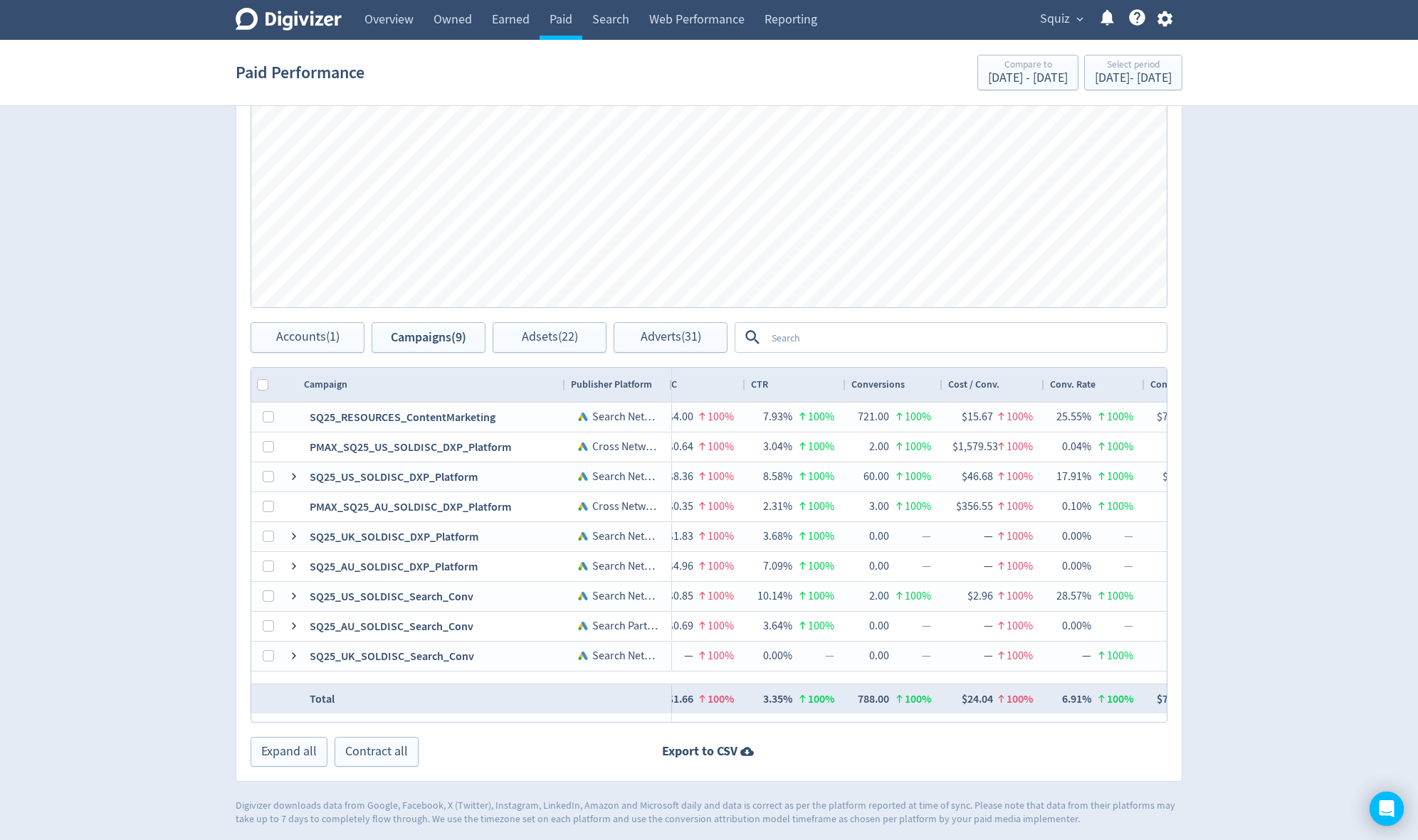
click at [236, 410] on div "Drag here to set row groups Drag here to set column labels Account Platform Spe…" at bounding box center [709, 545] width 946 height 356
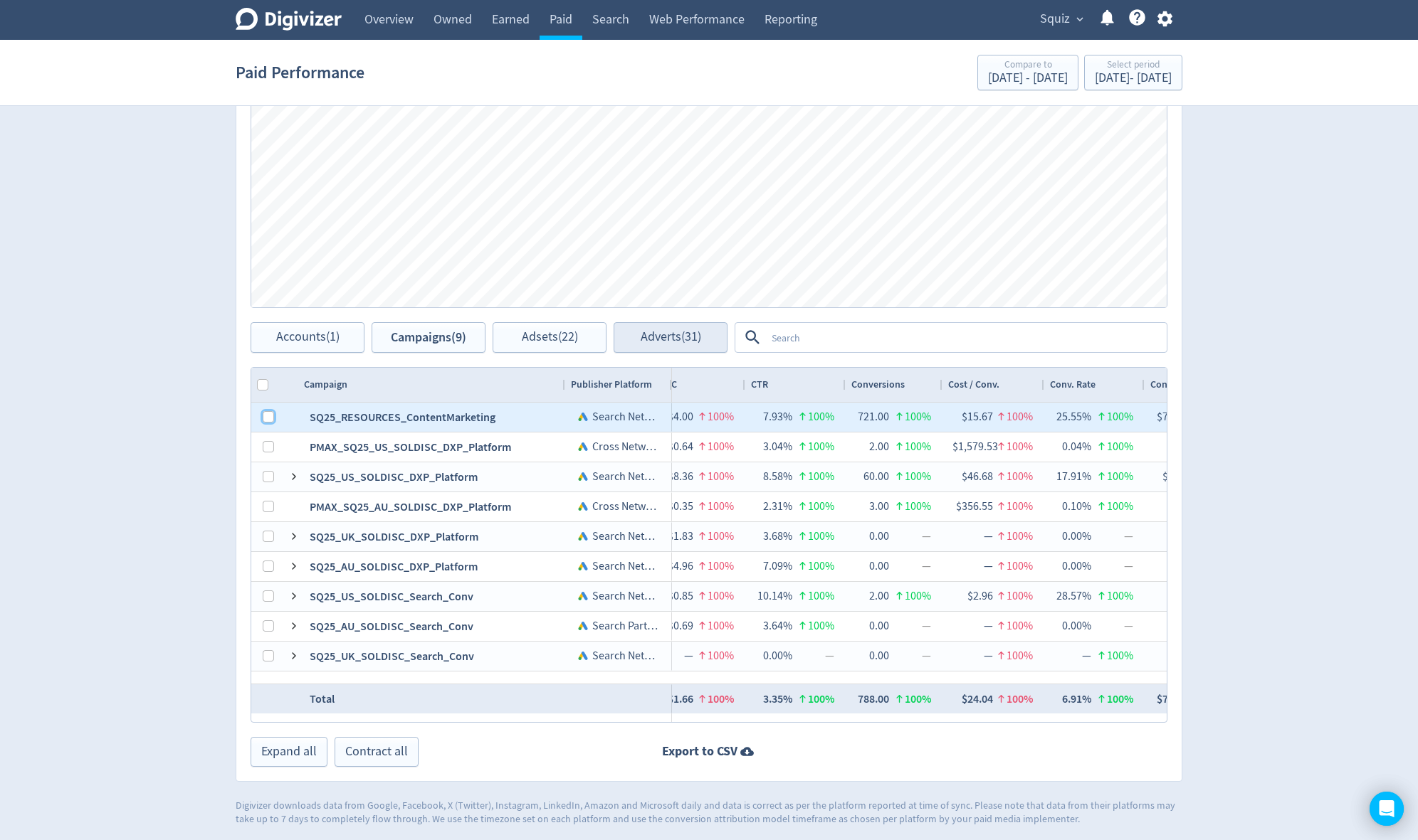
drag, startPoint x: 268, startPoint y: 418, endPoint x: 632, endPoint y: 327, distance: 375.2
click at [268, 418] on input "Press Space to toggle row selection (unchecked)" at bounding box center [268, 417] width 11 height 11
checkbox input "true"
checkbox input "false"
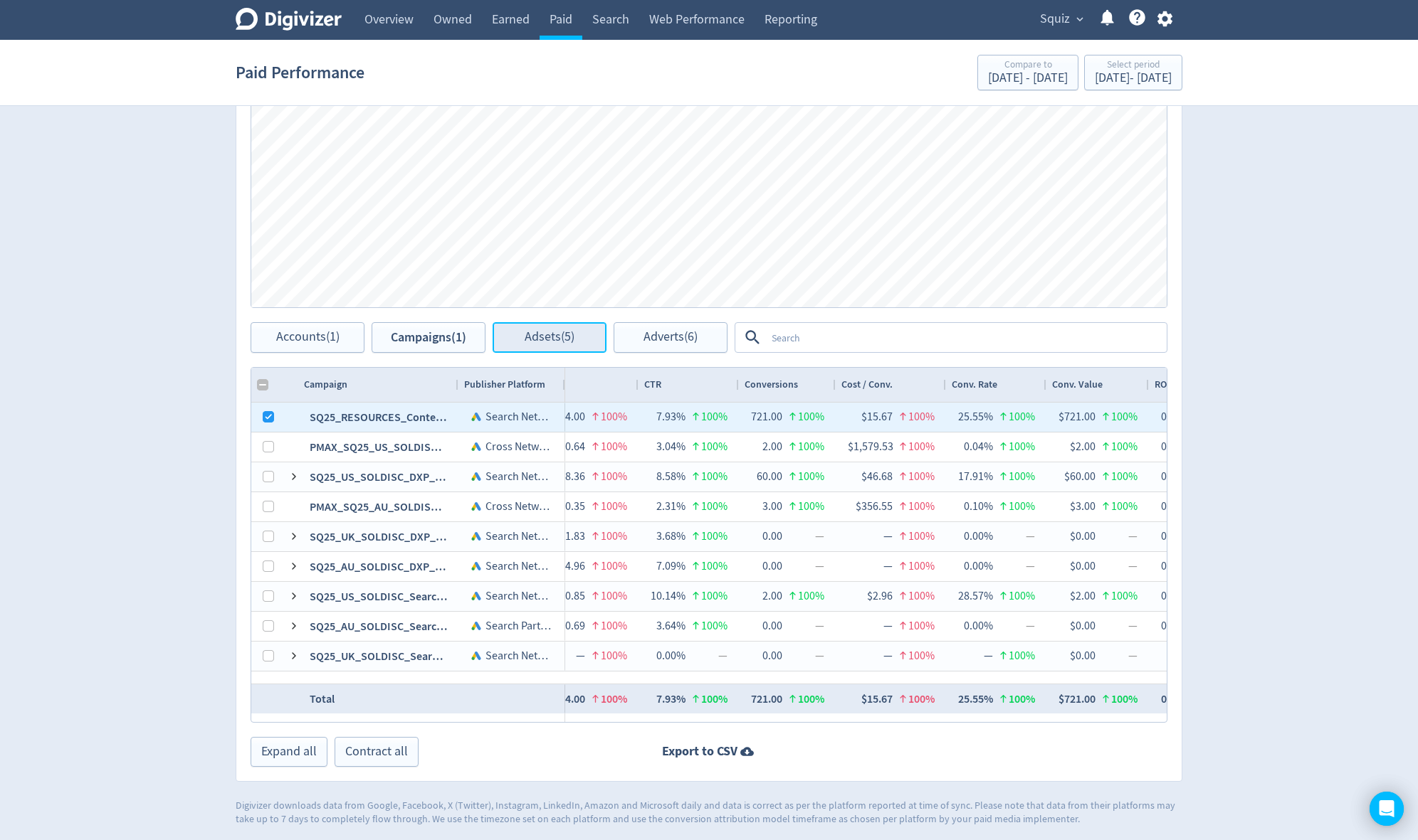
click at [546, 333] on span "Adsets (5)" at bounding box center [549, 337] width 50 height 14
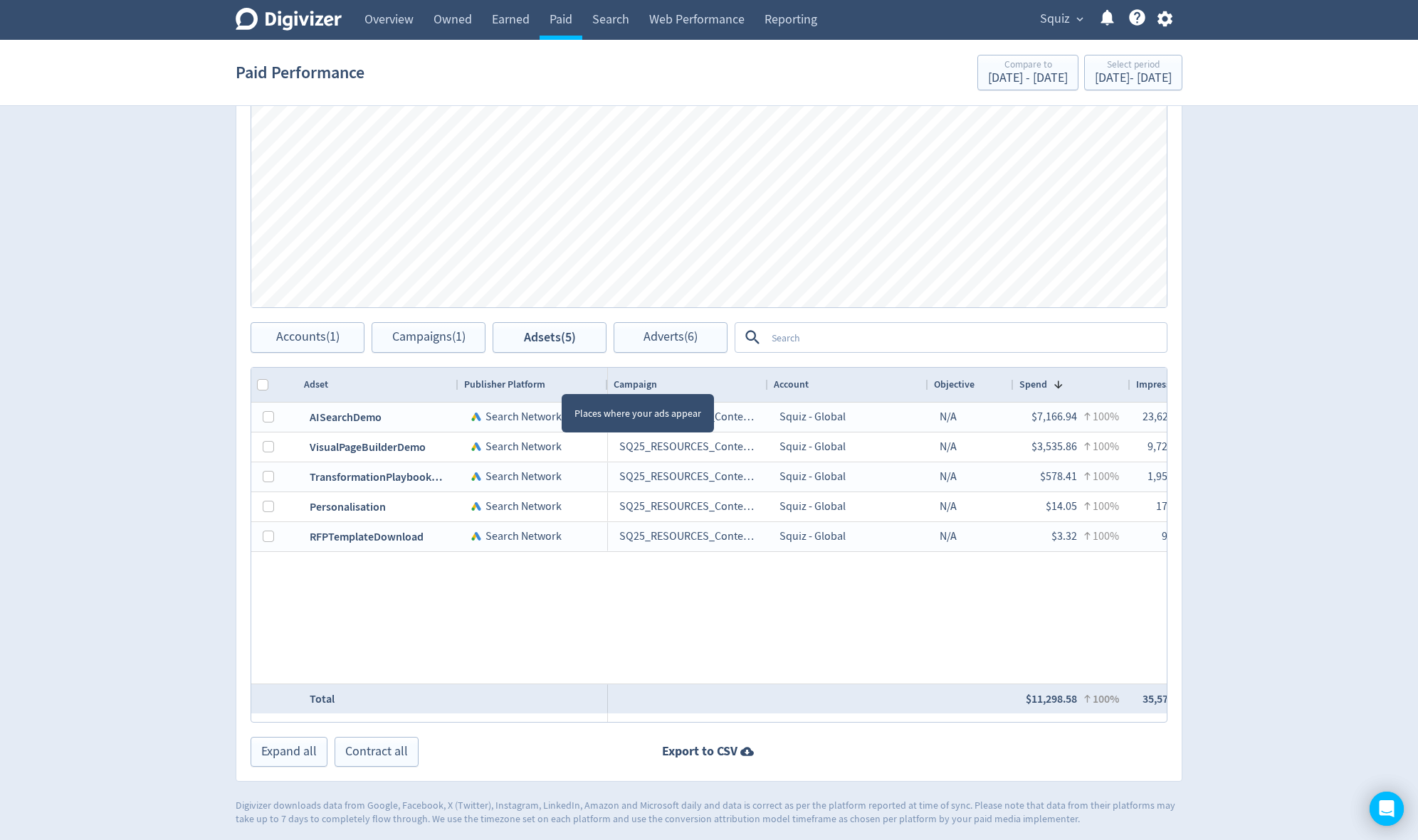
drag, startPoint x: 562, startPoint y: 381, endPoint x: 651, endPoint y: 382, distance: 89.0
click at [610, 382] on div at bounding box center [607, 385] width 5 height 34
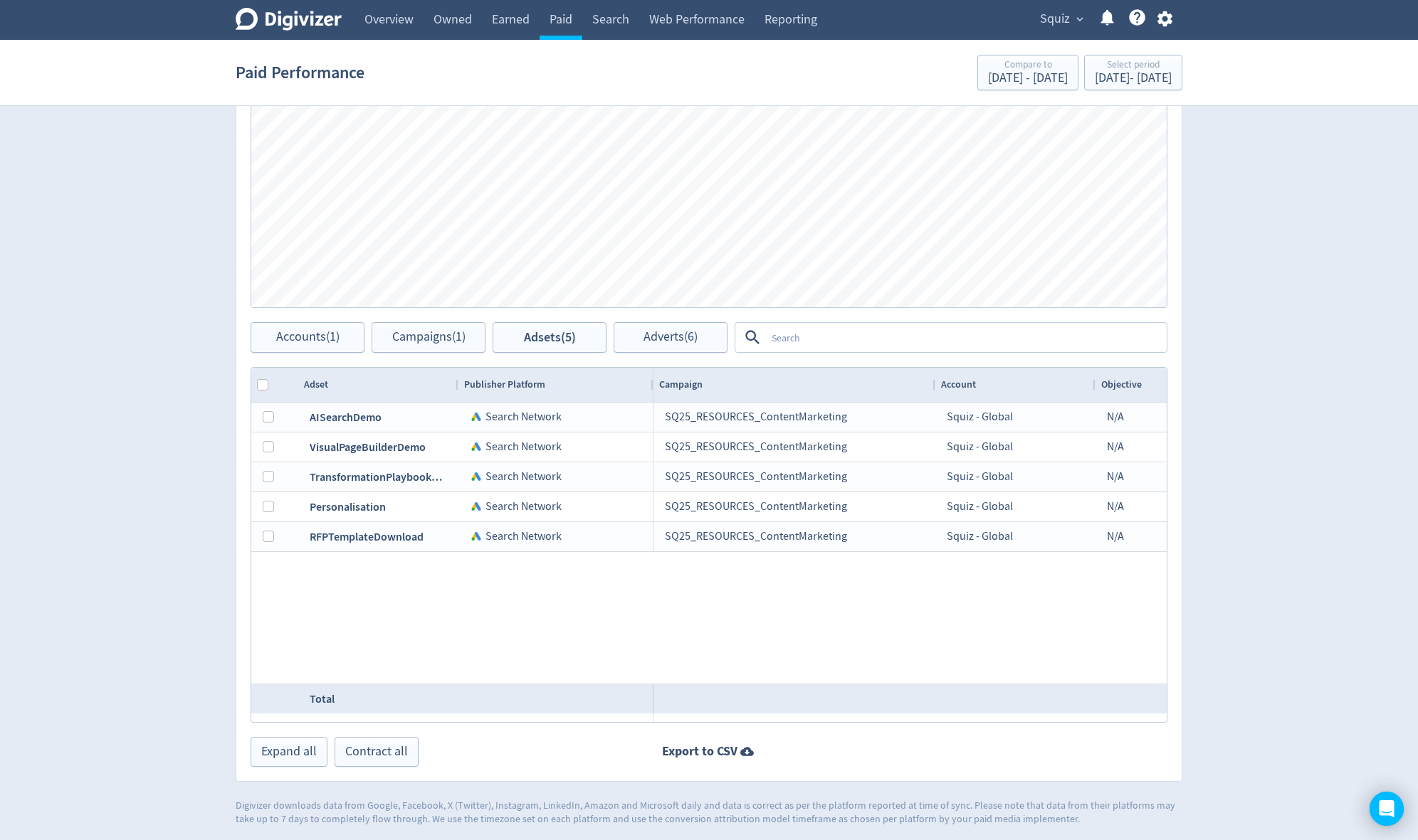
drag, startPoint x: 809, startPoint y: 382, endPoint x: 919, endPoint y: 395, distance: 110.8
click at [932, 395] on div at bounding box center [934, 385] width 5 height 34
click at [649, 339] on span "Adverts (6)" at bounding box center [670, 337] width 54 height 14
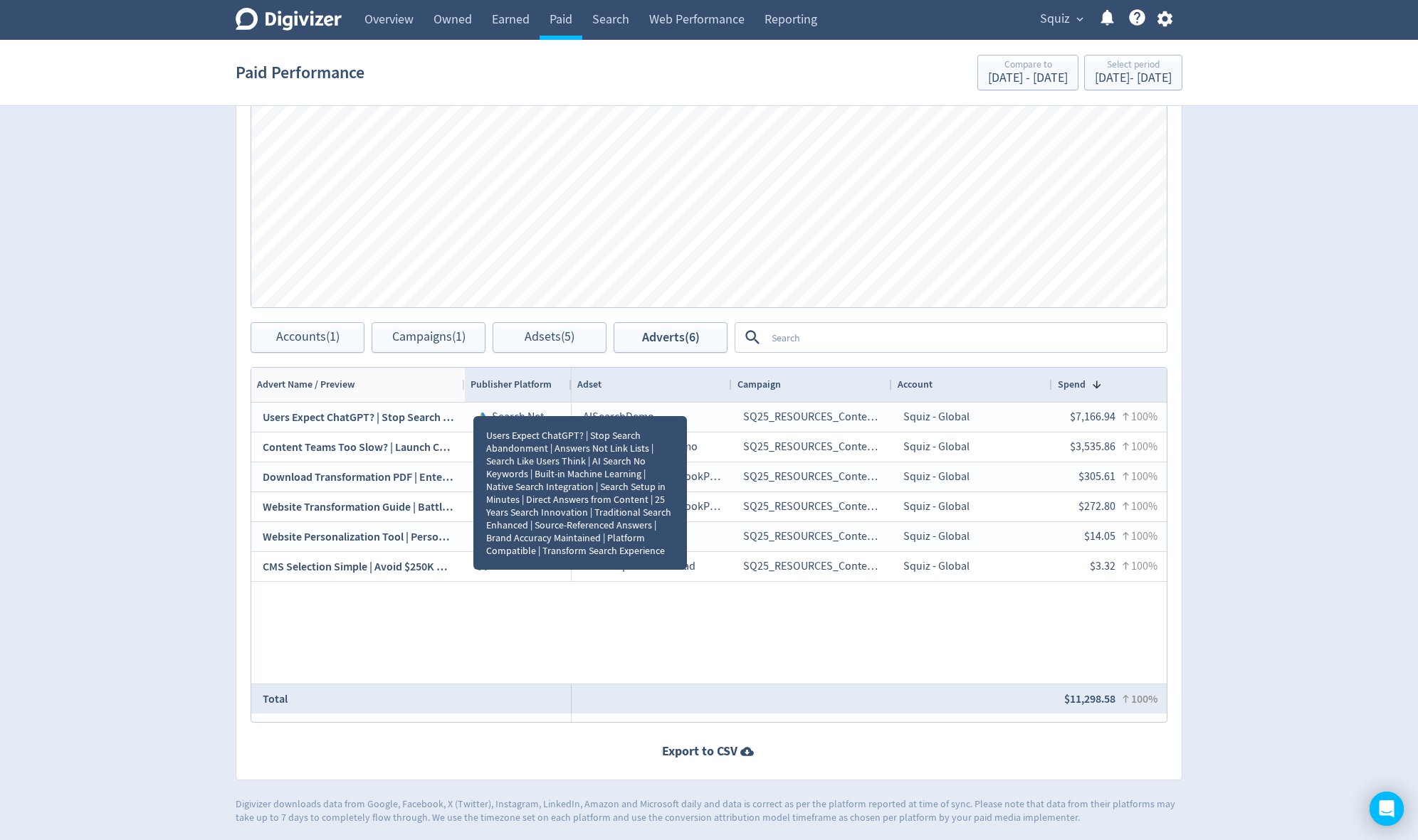
drag, startPoint x: 456, startPoint y: 381, endPoint x: 462, endPoint y: 405, distance: 24.7
click at [462, 405] on div "Advert Name / Preview Publisher Platform Adset Campaign" at bounding box center [709, 545] width 915 height 354
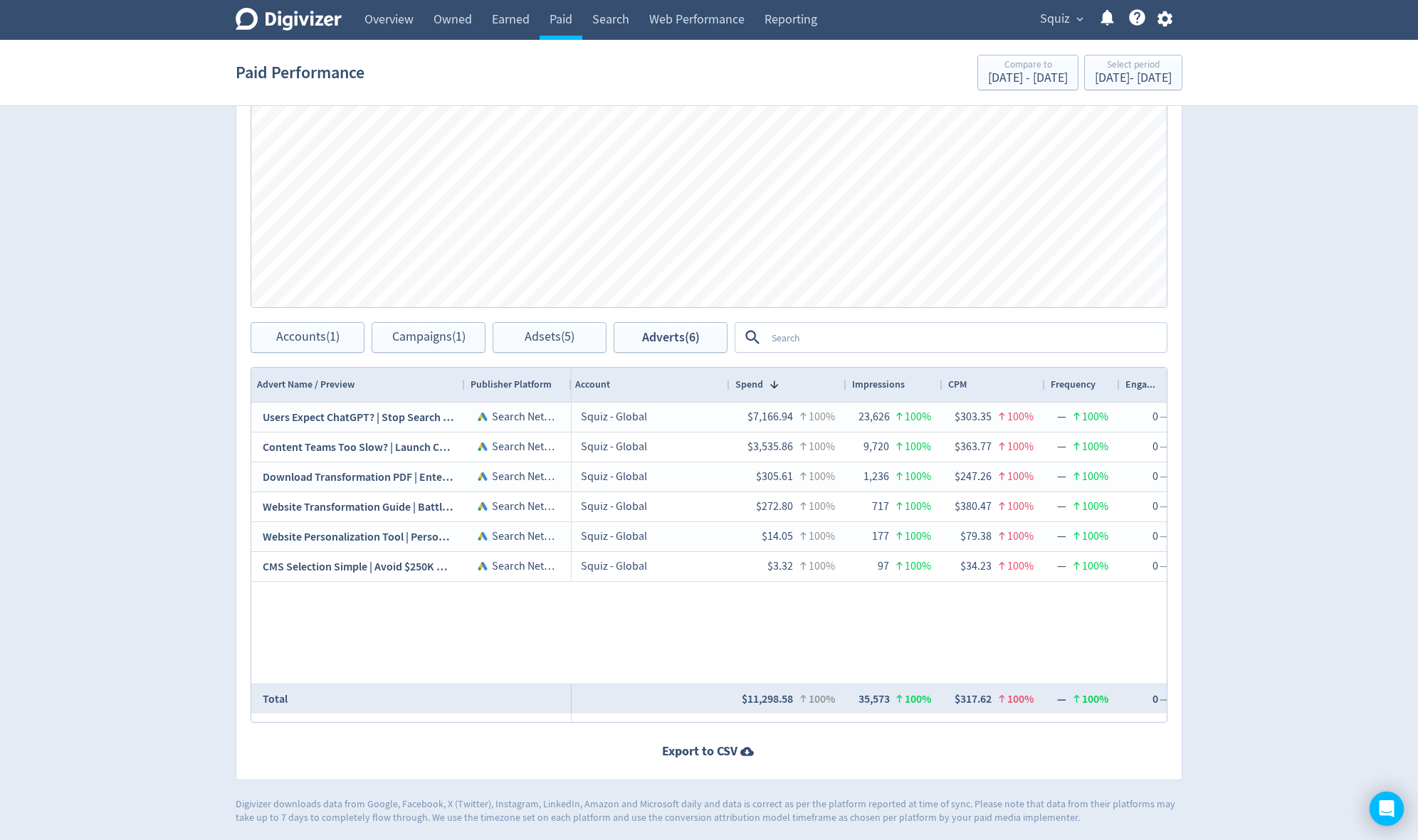
scroll to position [0, 343]
